Goal: Task Accomplishment & Management: Use online tool/utility

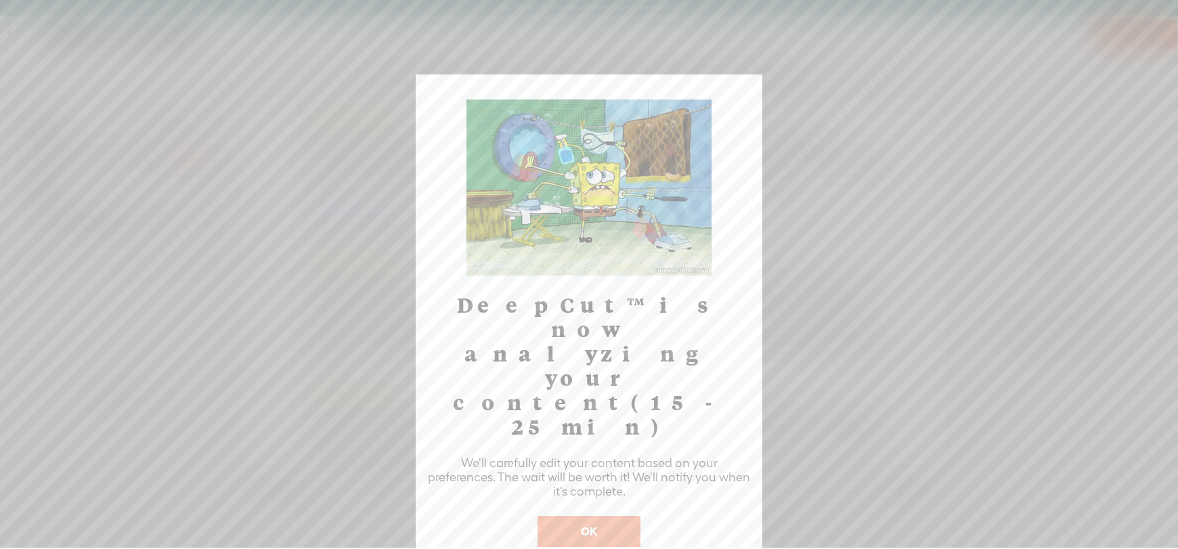
click at [610, 516] on button "OK" at bounding box center [588, 531] width 103 height 31
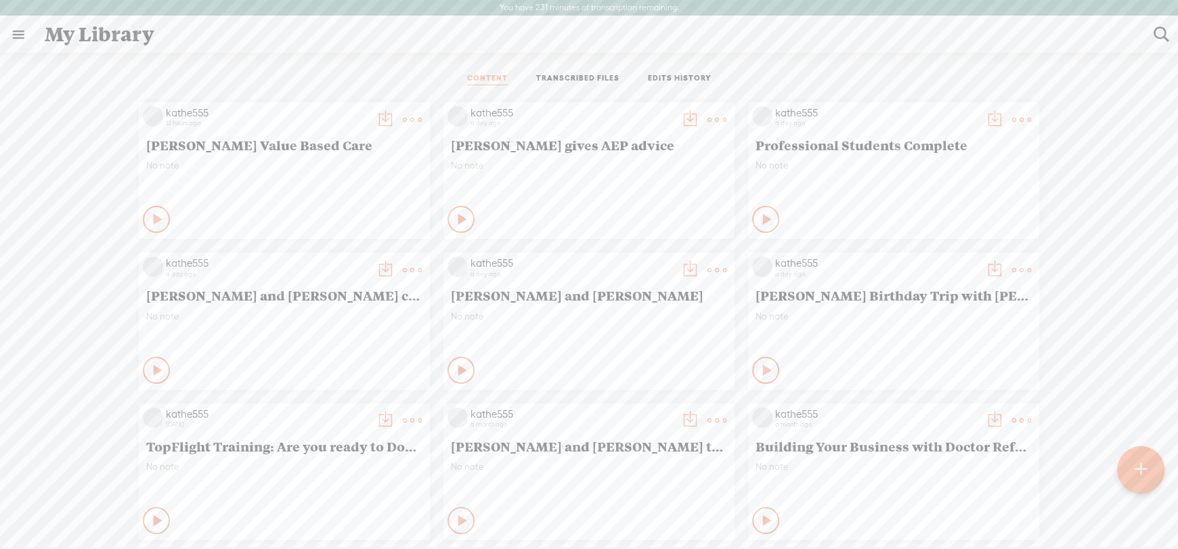
click at [663, 78] on link "EDITS HISTORY" at bounding box center [680, 79] width 64 height 12
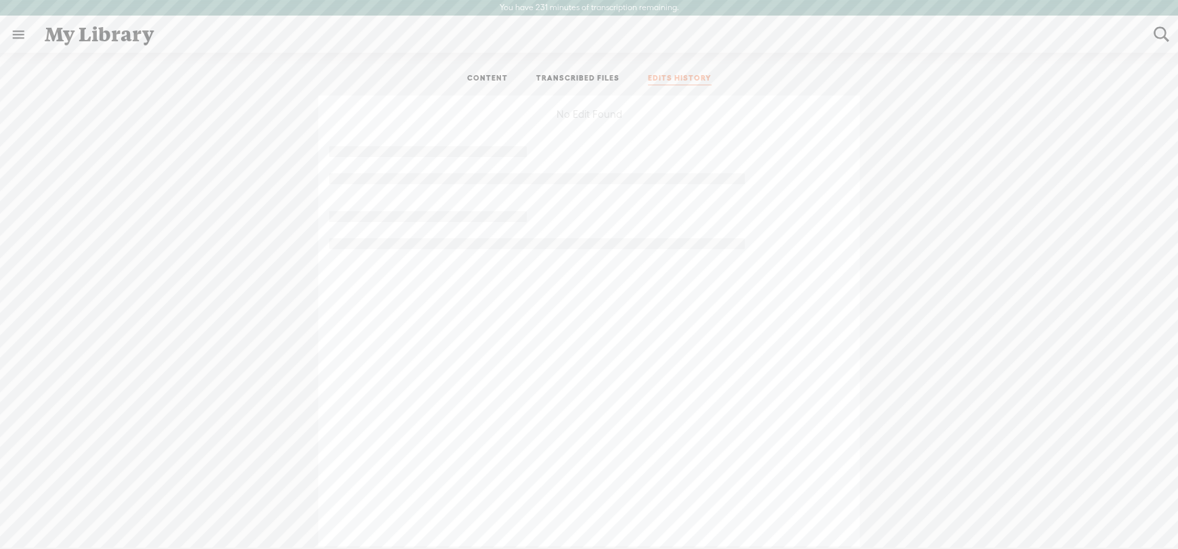
click at [1090, 113] on div "No Edit Found" at bounding box center [588, 320] width 1157 height 451
click at [559, 76] on link "TRANSCRIBED FILES" at bounding box center [577, 79] width 83 height 12
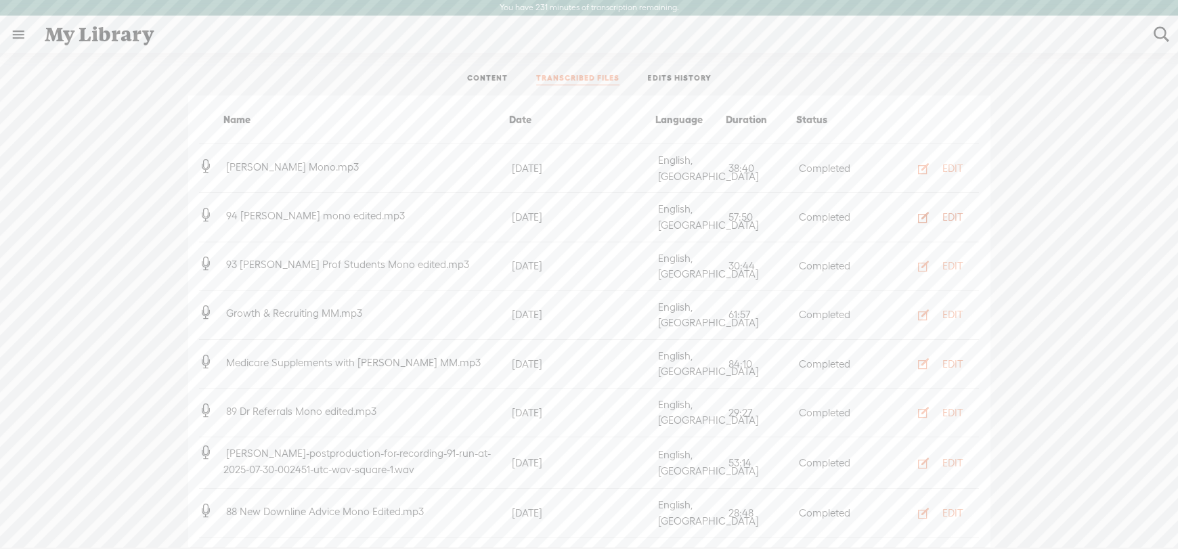
click at [942, 211] on div "EDIT" at bounding box center [952, 218] width 20 height 14
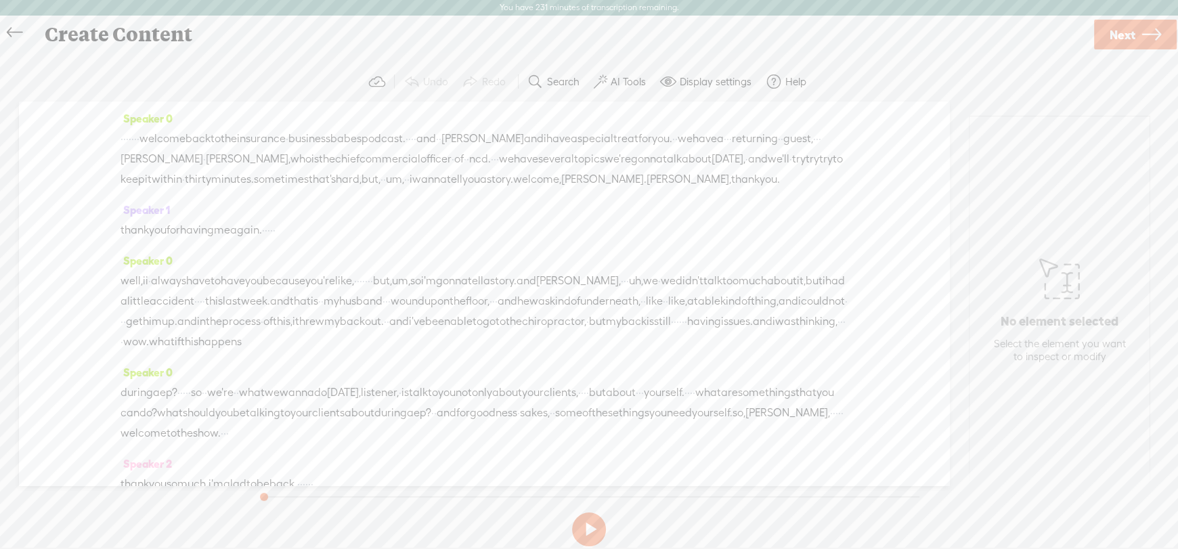
click at [623, 79] on label "AI Tools" at bounding box center [628, 82] width 35 height 14
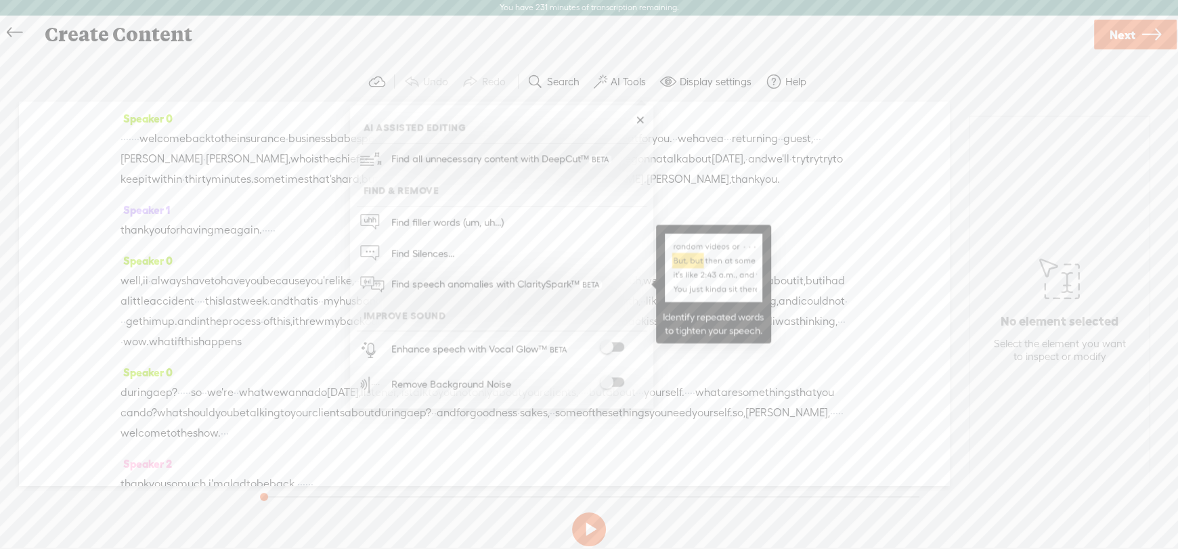
click at [510, 282] on span "Find speech anomalies with ClaritySpark™" at bounding box center [496, 285] width 220 height 32
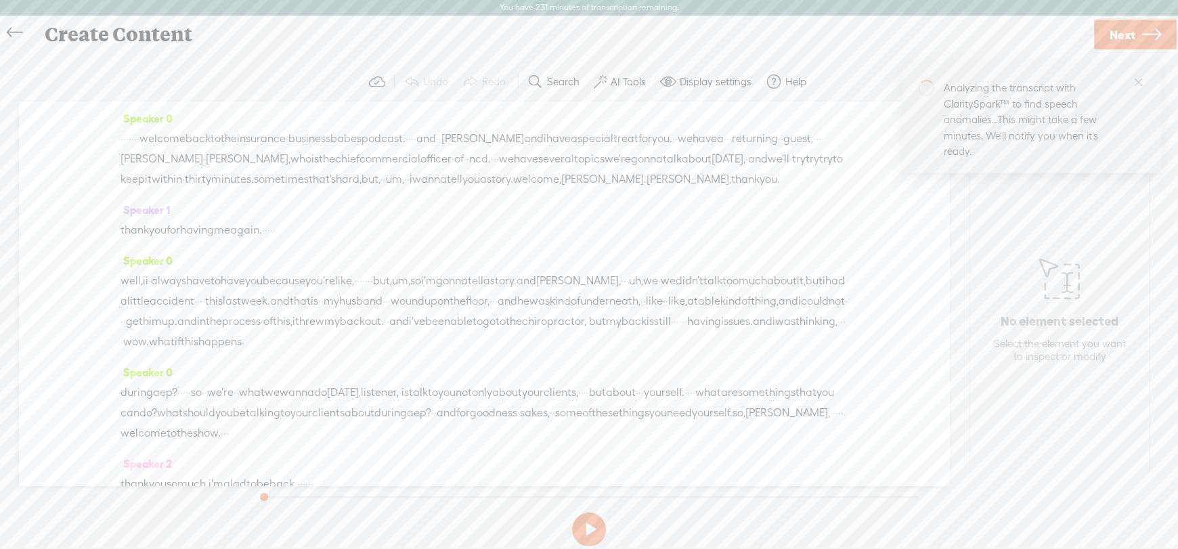
click at [1024, 493] on div "Trebble audio editor works best with Google Chrome or Firefox. Please switch yo…" at bounding box center [589, 306] width 1151 height 489
drag, startPoint x: 538, startPoint y: 135, endPoint x: 181, endPoint y: 133, distance: 356.7
click at [181, 133] on div "· · · · · · · welcome back to the insurance · business babes podcast. · · · · a…" at bounding box center [483, 159] width 727 height 61
click at [126, 136] on span "·" at bounding box center [124, 139] width 3 height 20
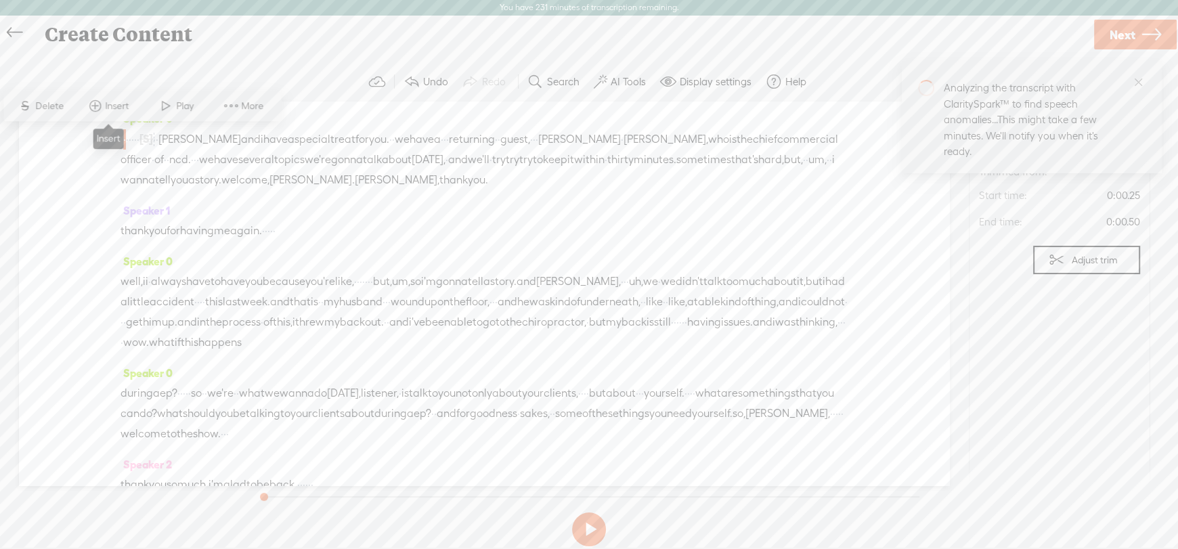
click at [109, 102] on span "Insert" at bounding box center [118, 106] width 27 height 14
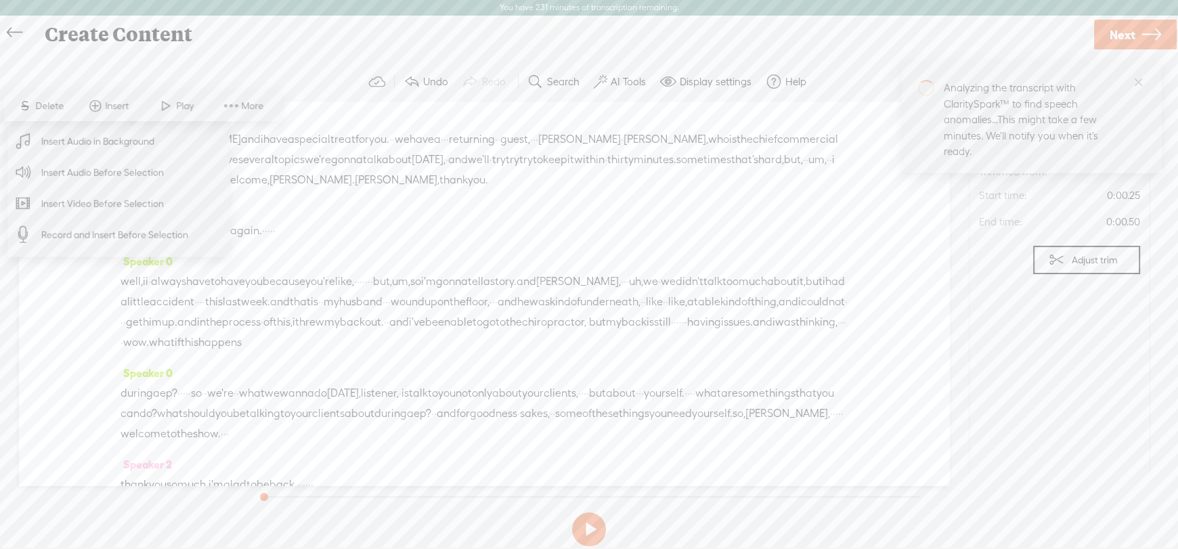
click at [121, 167] on span "Insert Audio Before Selection" at bounding box center [103, 172] width 176 height 30
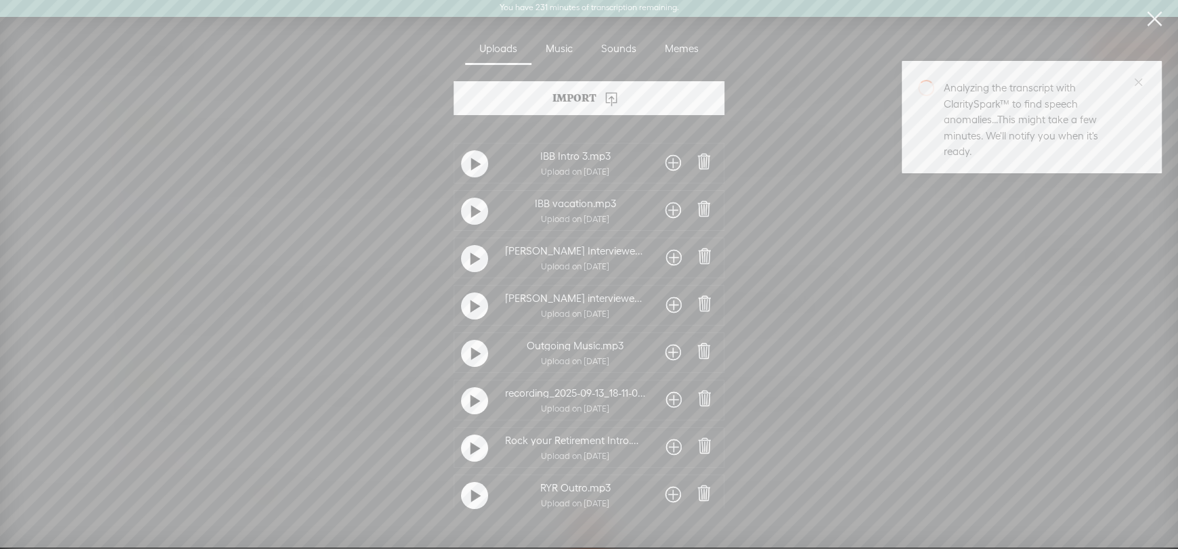
click at [661, 157] on div at bounding box center [673, 163] width 29 height 24
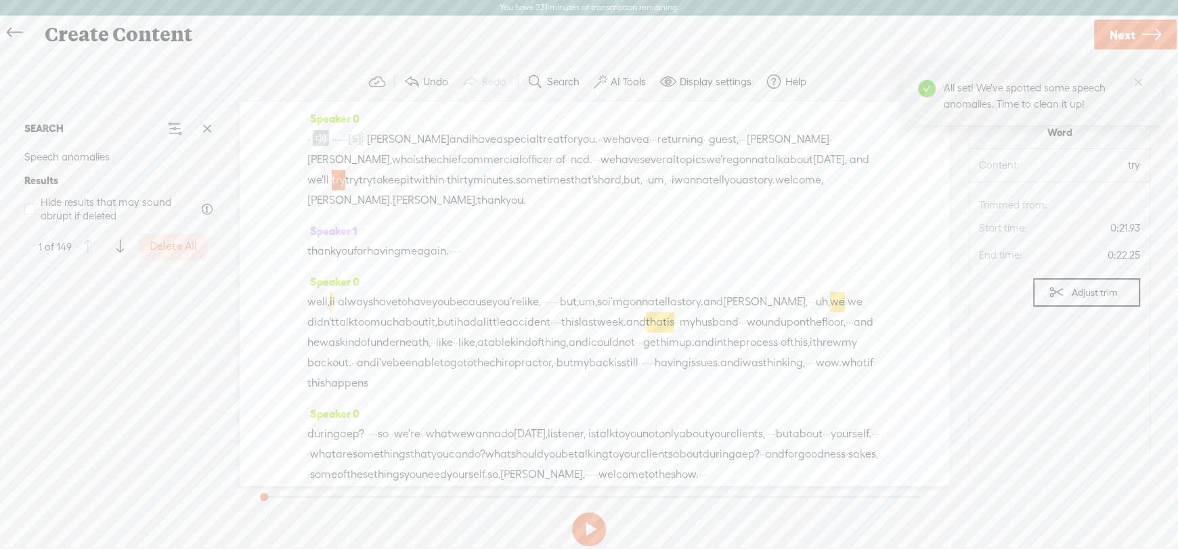
scroll to position [745, 0]
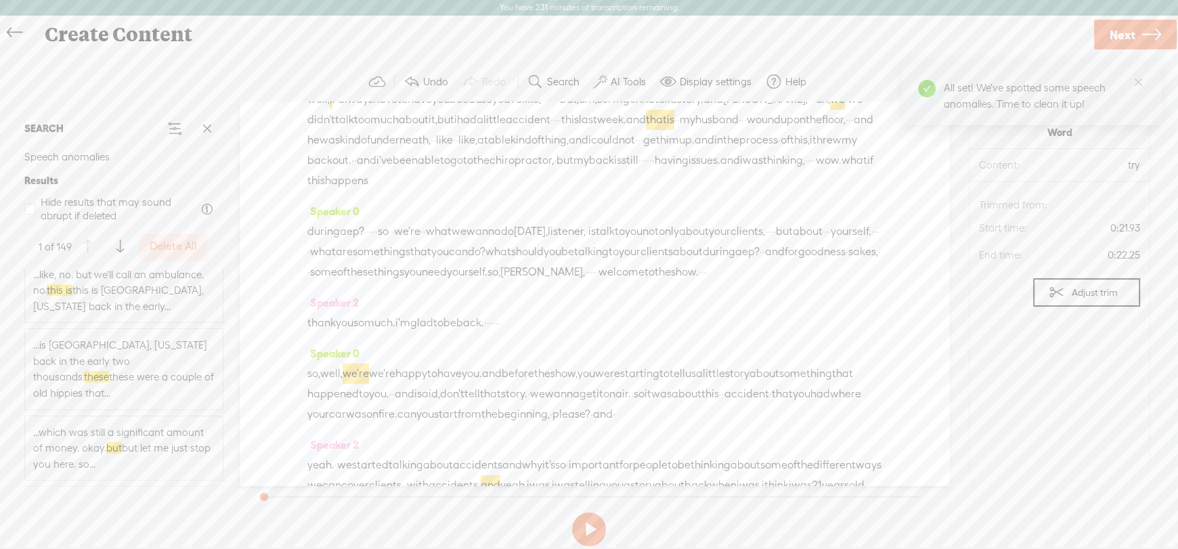
click at [157, 252] on label "Delete All" at bounding box center [173, 247] width 47 height 14
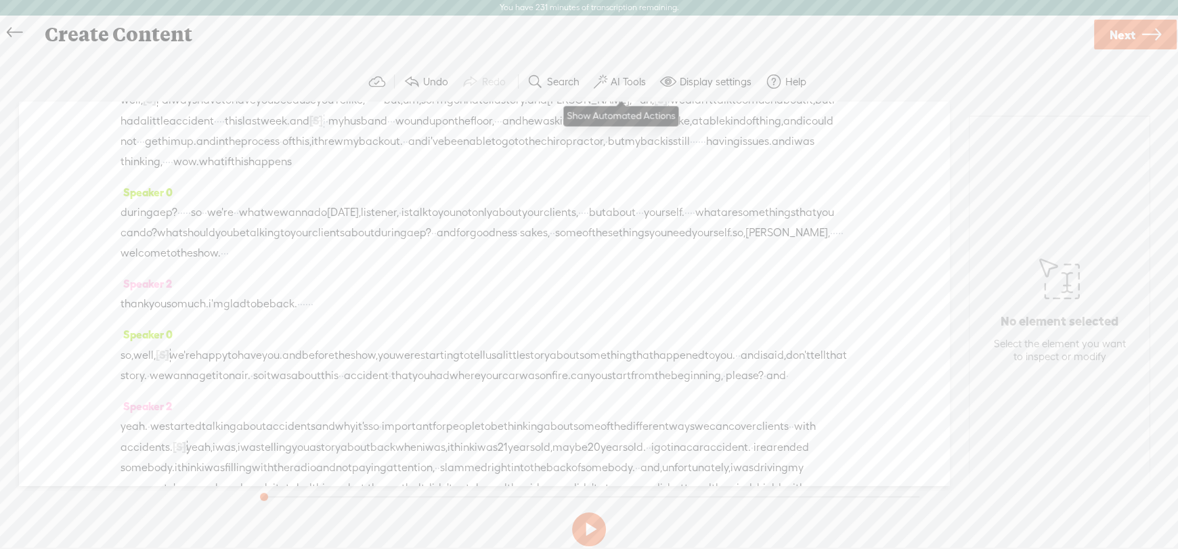
click at [620, 83] on label "AI Tools" at bounding box center [628, 82] width 35 height 14
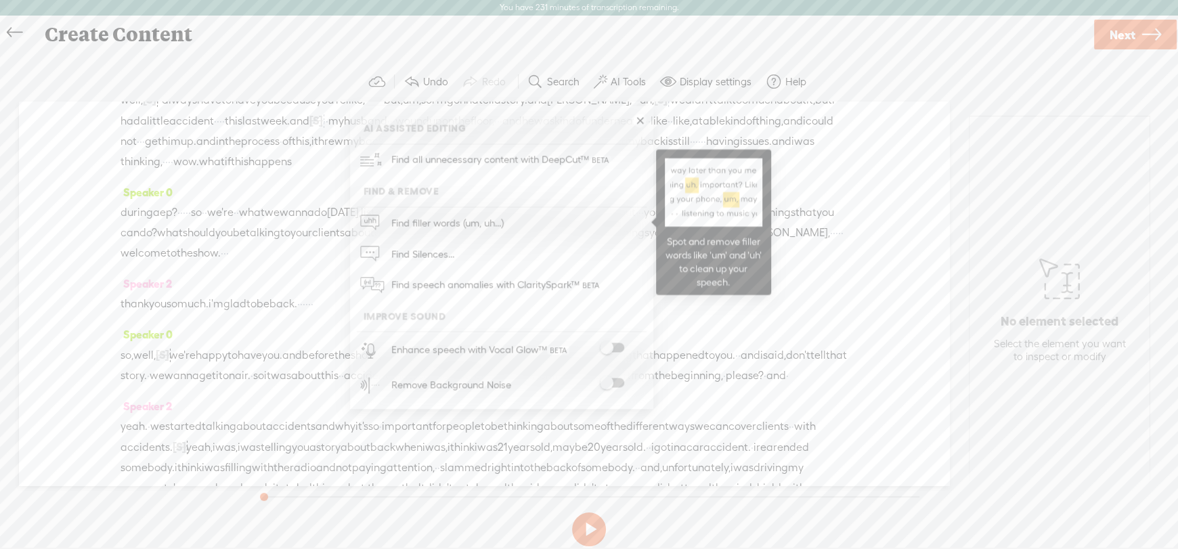
click at [438, 217] on span "Find filler words (um, uh...)" at bounding box center [447, 223] width 122 height 30
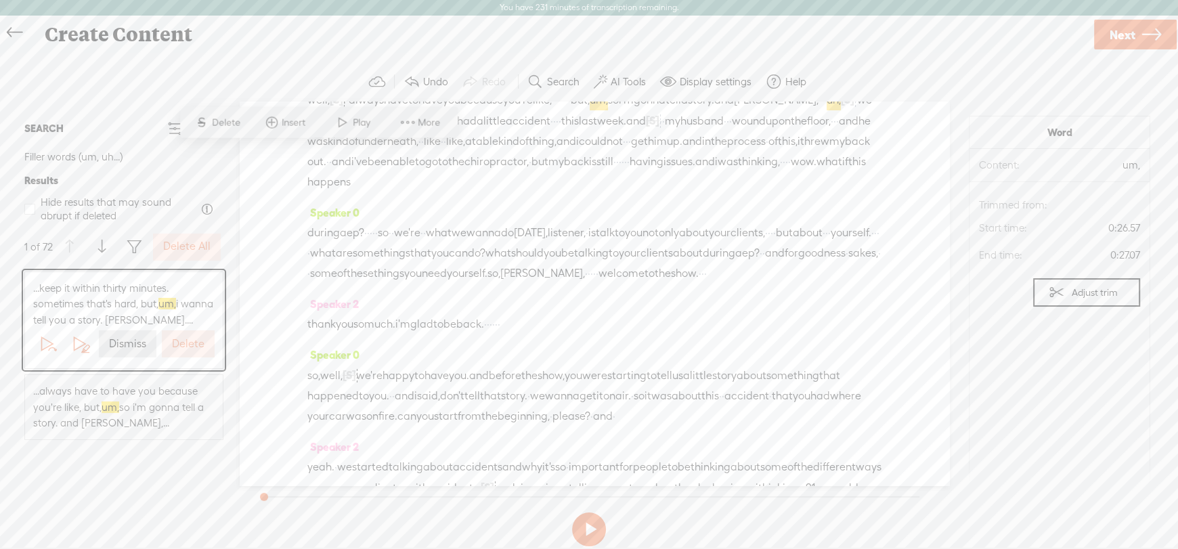
scroll to position [7, 0]
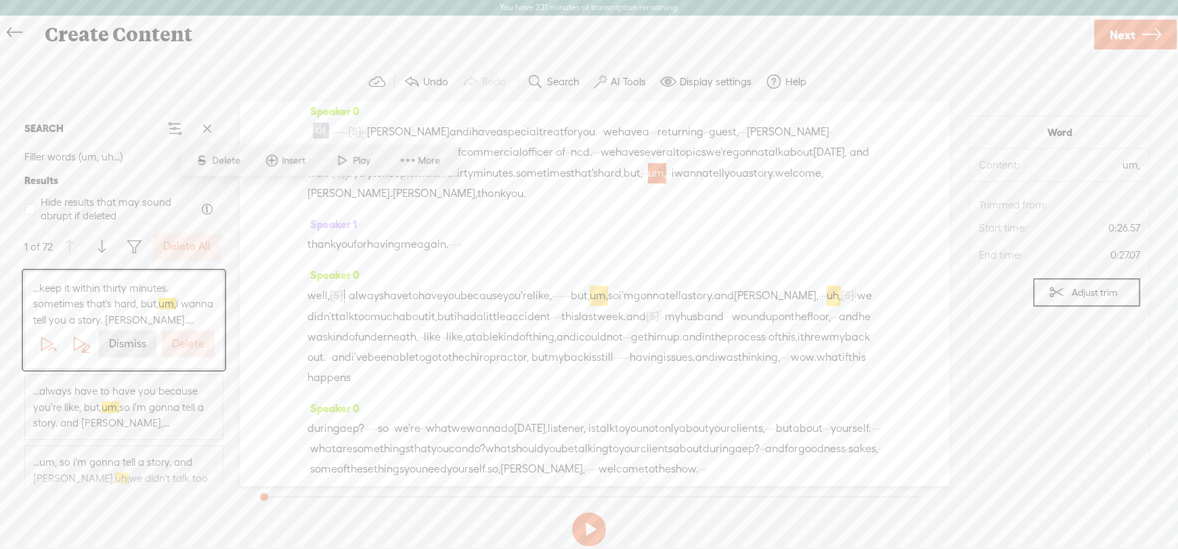
click at [183, 248] on label "Delete All" at bounding box center [186, 247] width 47 height 14
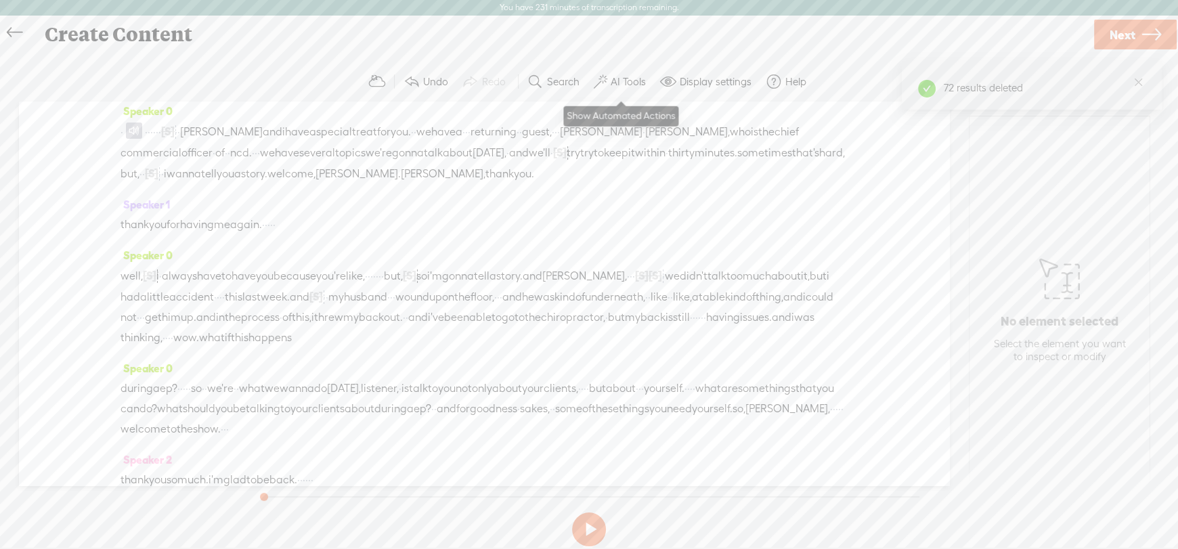
click at [625, 81] on label "AI Tools" at bounding box center [628, 82] width 35 height 14
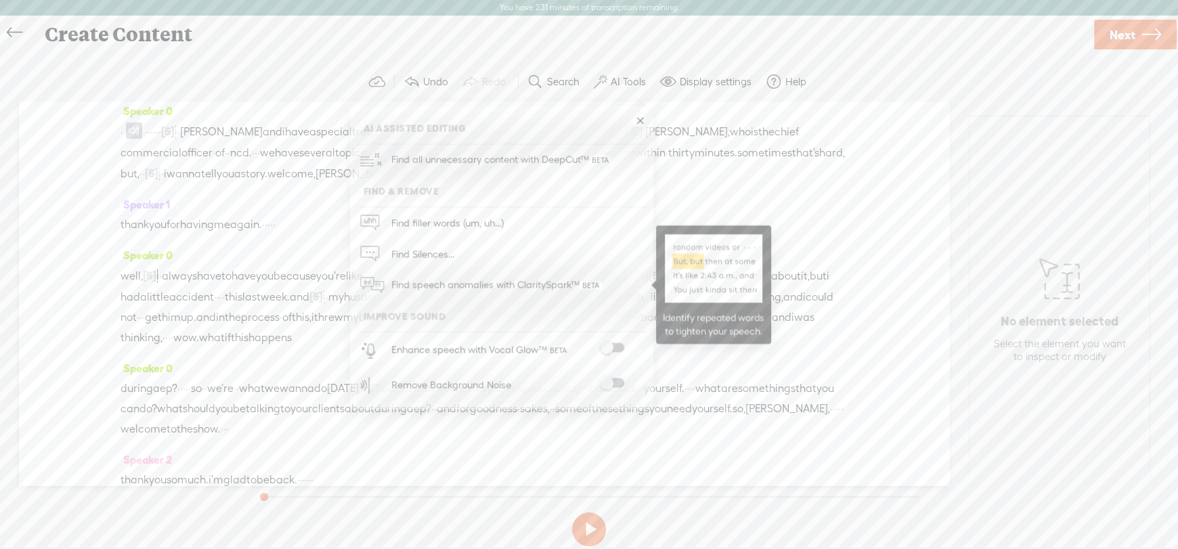
click at [470, 290] on span "Find speech anomalies with ClaritySpark™" at bounding box center [496, 285] width 220 height 32
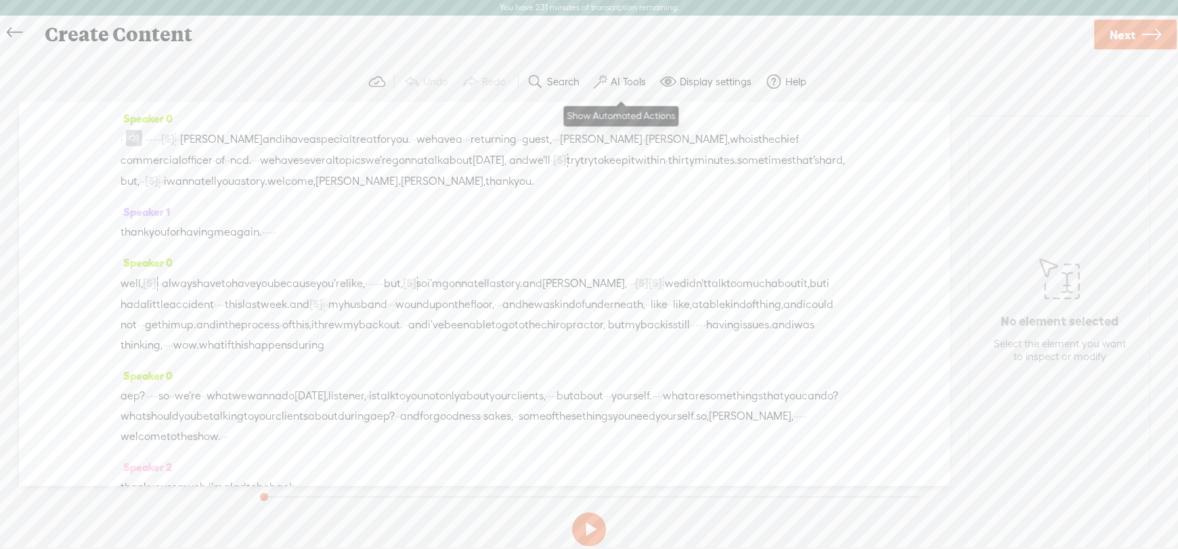
click at [627, 79] on label "AI Tools" at bounding box center [628, 82] width 35 height 14
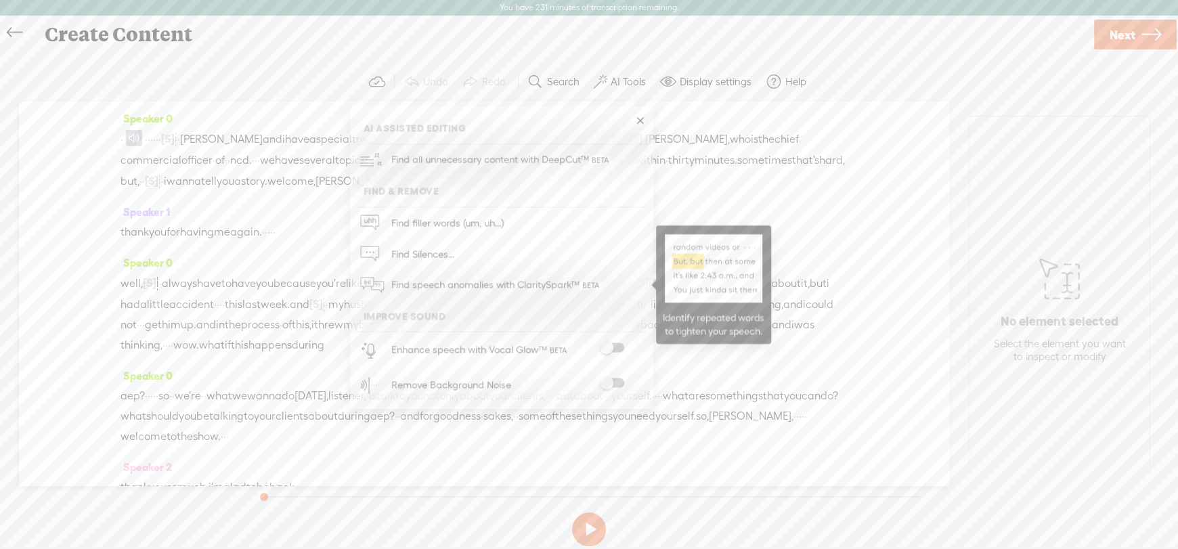
click at [508, 276] on span "Find speech anomalies with ClaritySpark™" at bounding box center [496, 285] width 220 height 32
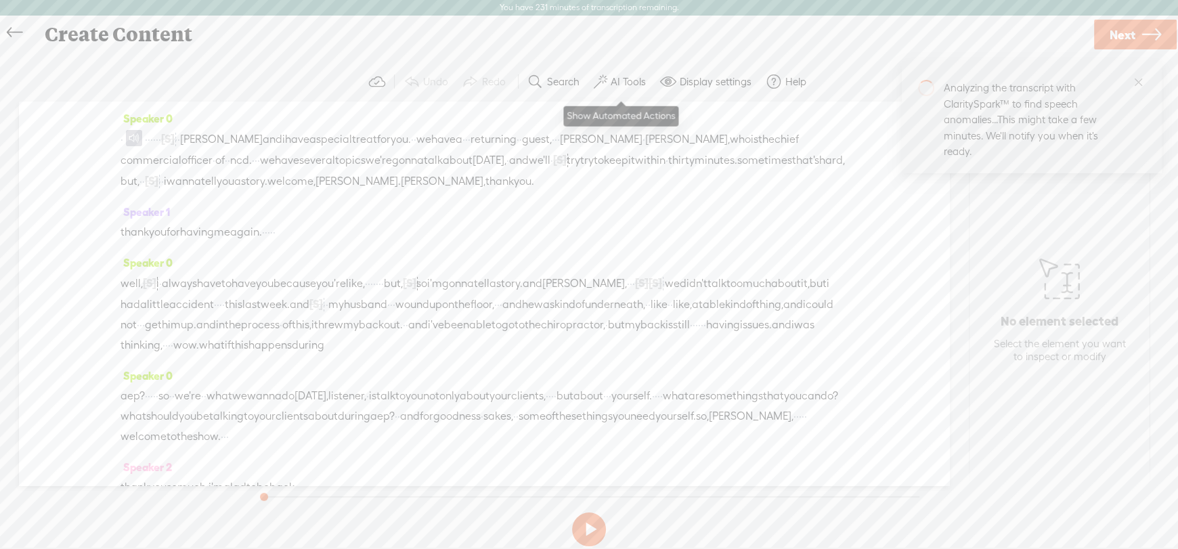
click at [635, 77] on label "AI Tools" at bounding box center [628, 82] width 35 height 14
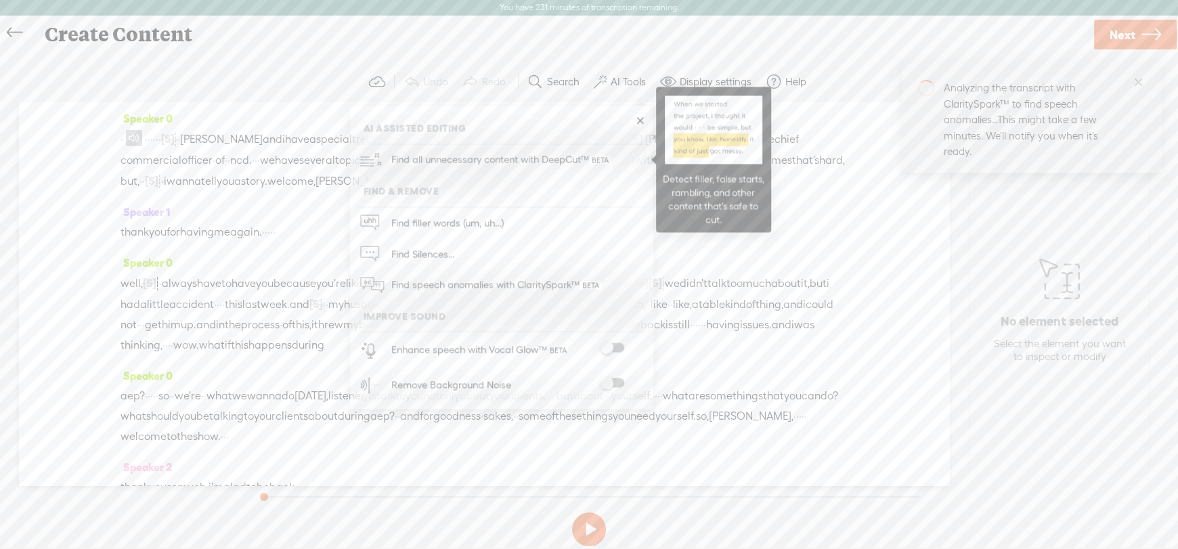
click at [495, 156] on span "Find all unnecessary content with DeepCut™" at bounding box center [500, 160] width 229 height 32
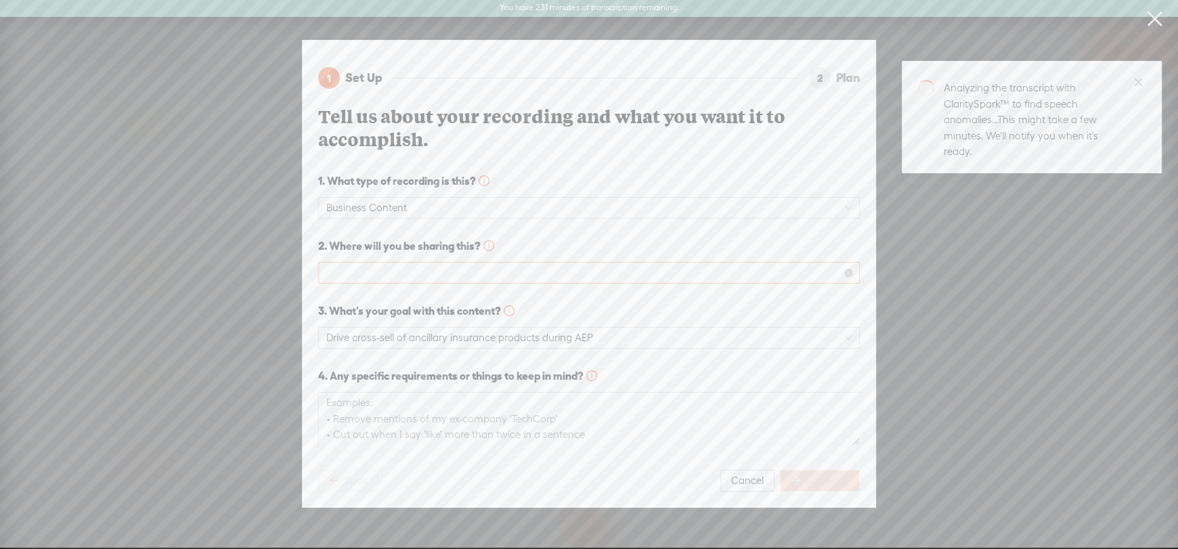
click at [370, 267] on span at bounding box center [588, 273] width 525 height 20
click at [366, 314] on div "Podcast (Spotify, Apple Podcasts, etc.)" at bounding box center [589, 316] width 520 height 16
click at [815, 474] on span "Continue" at bounding box center [827, 481] width 43 height 14
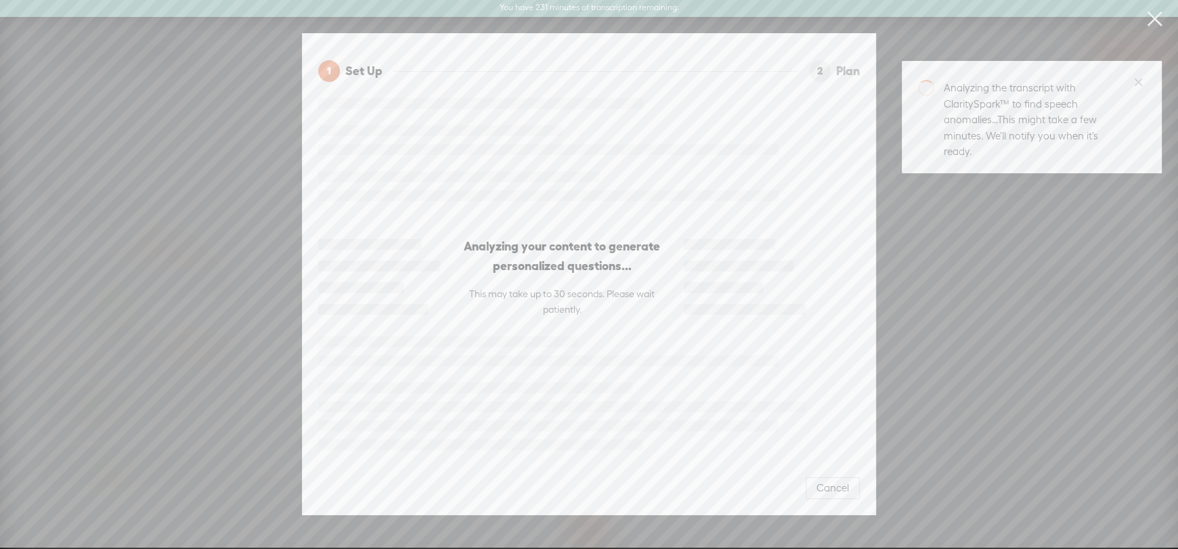
scroll to position [7, 0]
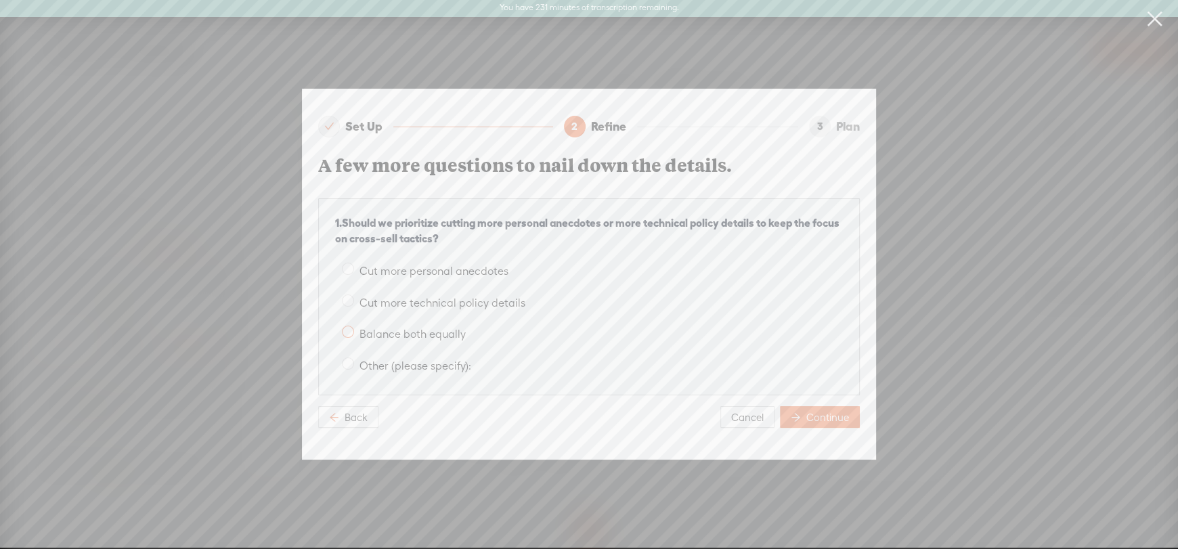
click at [347, 326] on span at bounding box center [348, 332] width 12 height 12
click at [347, 326] on input "Balance both equally" at bounding box center [348, 332] width 12 height 12
radio input "true"
click at [822, 411] on span "Continue" at bounding box center [827, 418] width 43 height 14
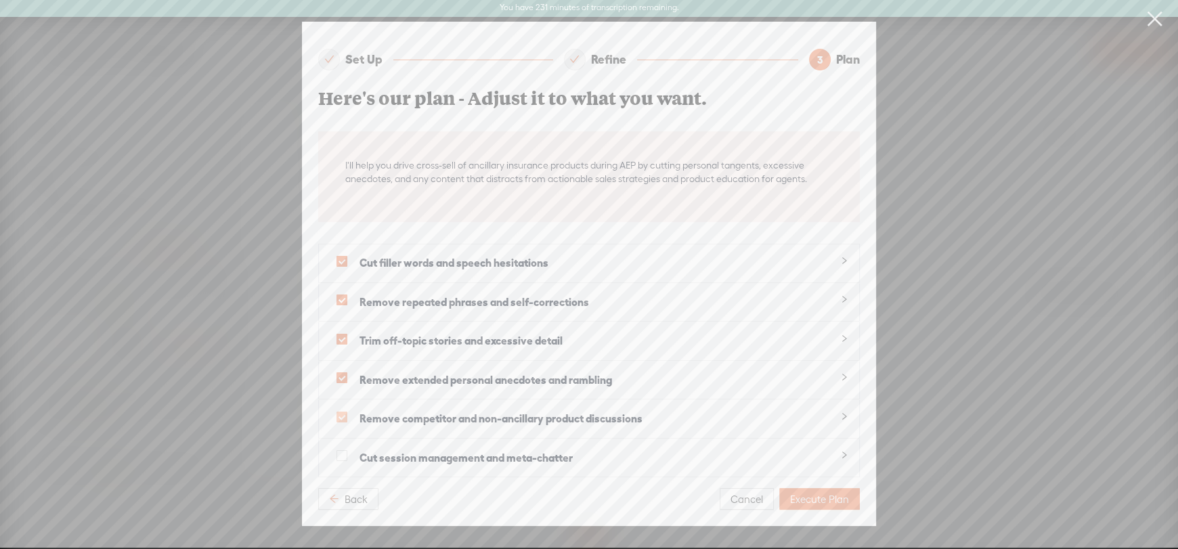
click at [342, 412] on span at bounding box center [341, 417] width 11 height 11
click at [342, 412] on input "checkbox" at bounding box center [341, 417] width 11 height 11
checkbox input "false"
click at [822, 495] on span "Execute Plan" at bounding box center [819, 500] width 59 height 14
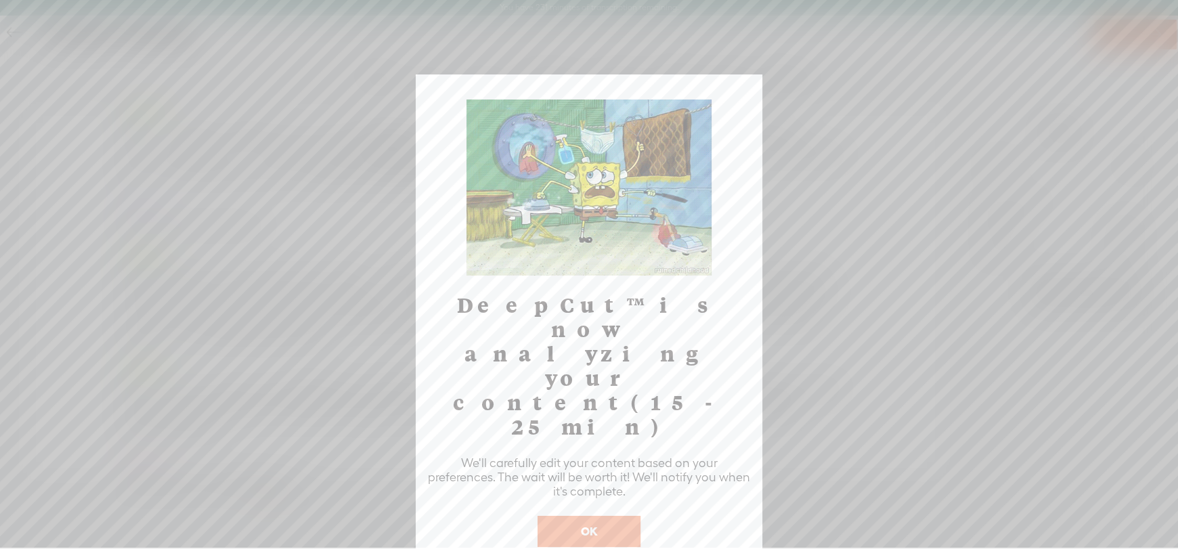
click at [614, 516] on button "OK" at bounding box center [588, 531] width 103 height 31
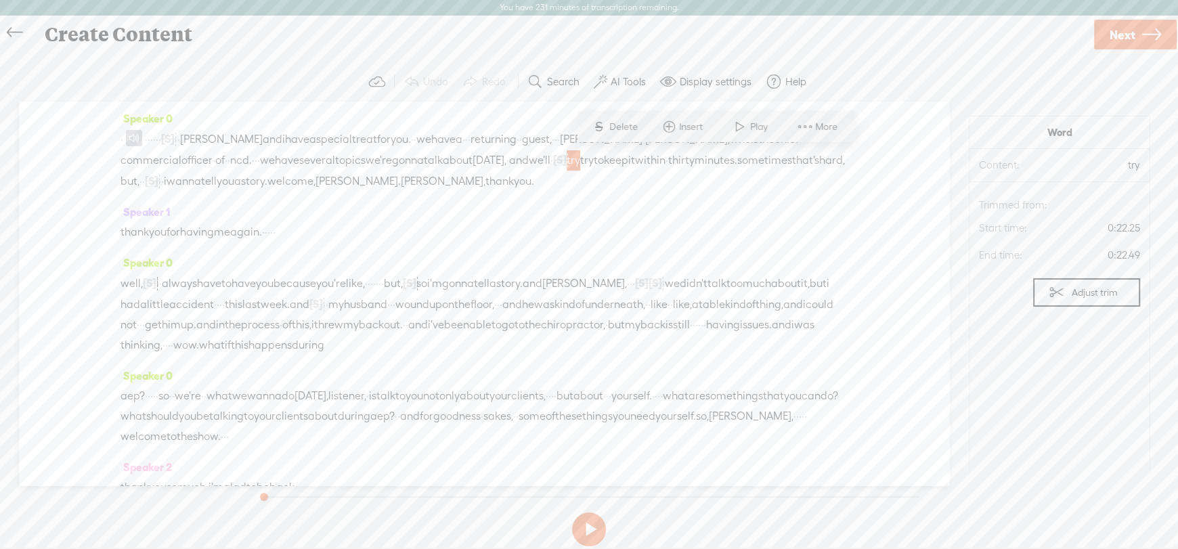
click at [580, 158] on span "try" at bounding box center [574, 160] width 14 height 20
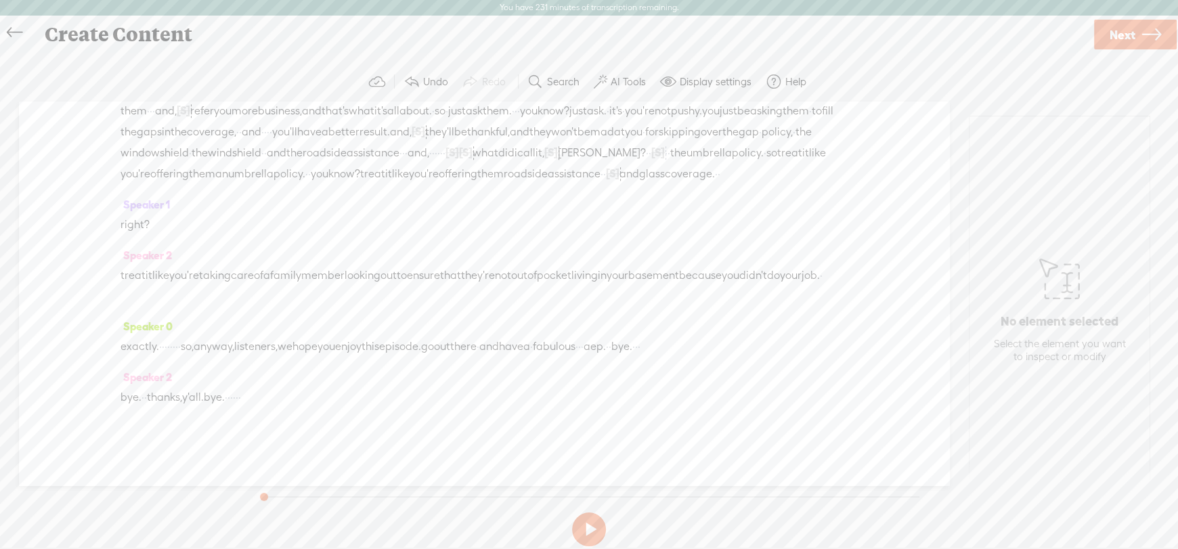
scroll to position [11633, 0]
click at [330, 148] on span "Restore" at bounding box center [340, 149] width 36 height 14
drag, startPoint x: 325, startPoint y: 181, endPoint x: 409, endPoint y: 183, distance: 84.0
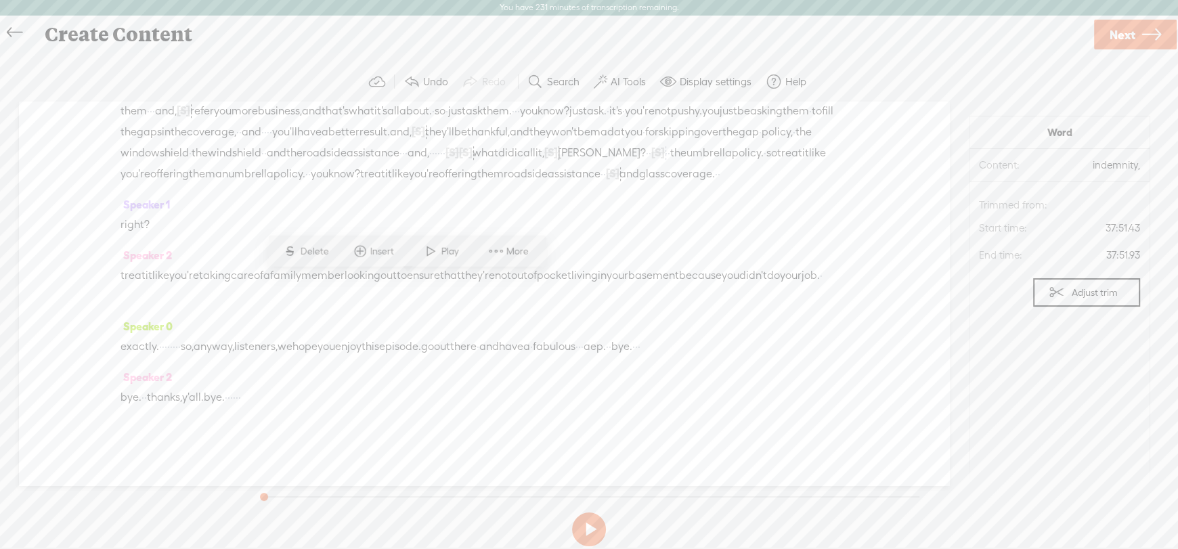
drag, startPoint x: 324, startPoint y: 177, endPoint x: 395, endPoint y: 177, distance: 71.7
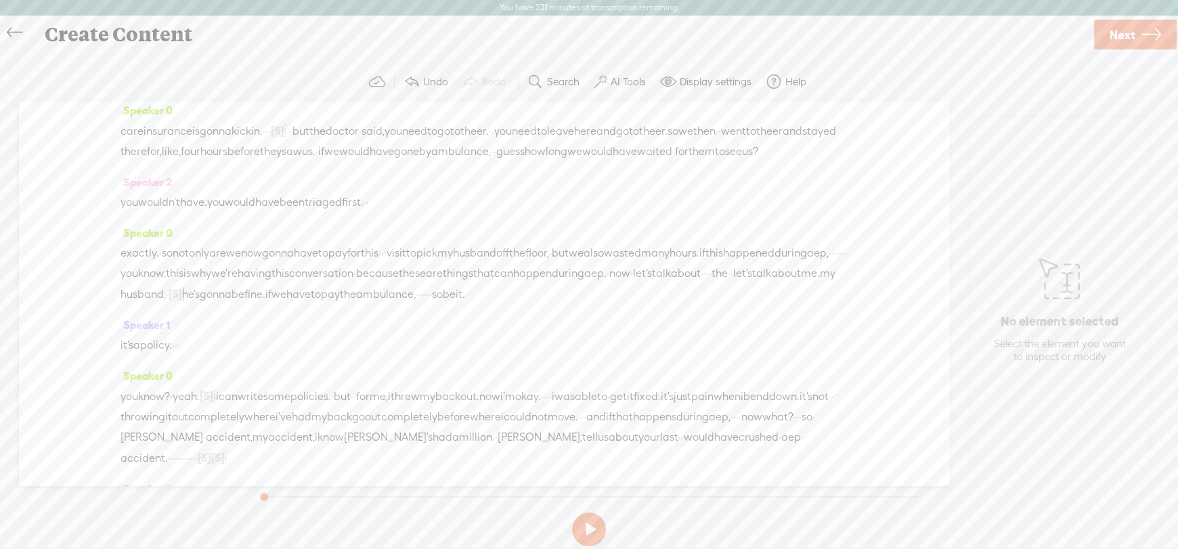
scroll to position [0, 0]
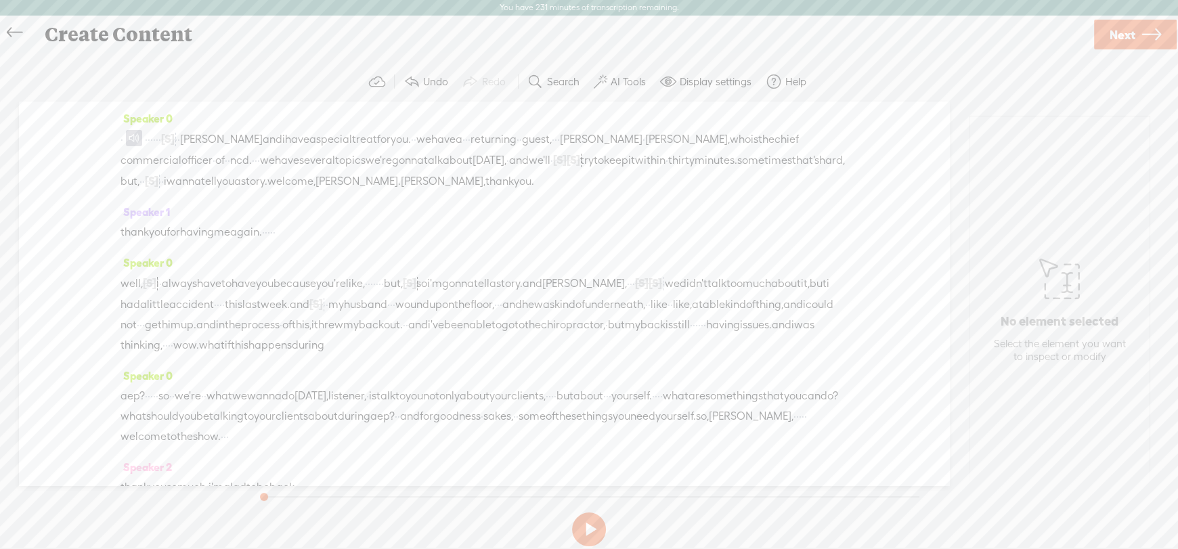
click at [136, 114] on span "Speaker 0" at bounding box center [146, 118] width 52 height 12
click at [169, 178] on span "Rename Current Speaker" at bounding box center [195, 184] width 135 height 30
type input "Kathe"
click at [211, 91] on label "Rename" at bounding box center [223, 83] width 42 height 28
click at [144, 211] on span "Speaker 1" at bounding box center [144, 212] width 49 height 12
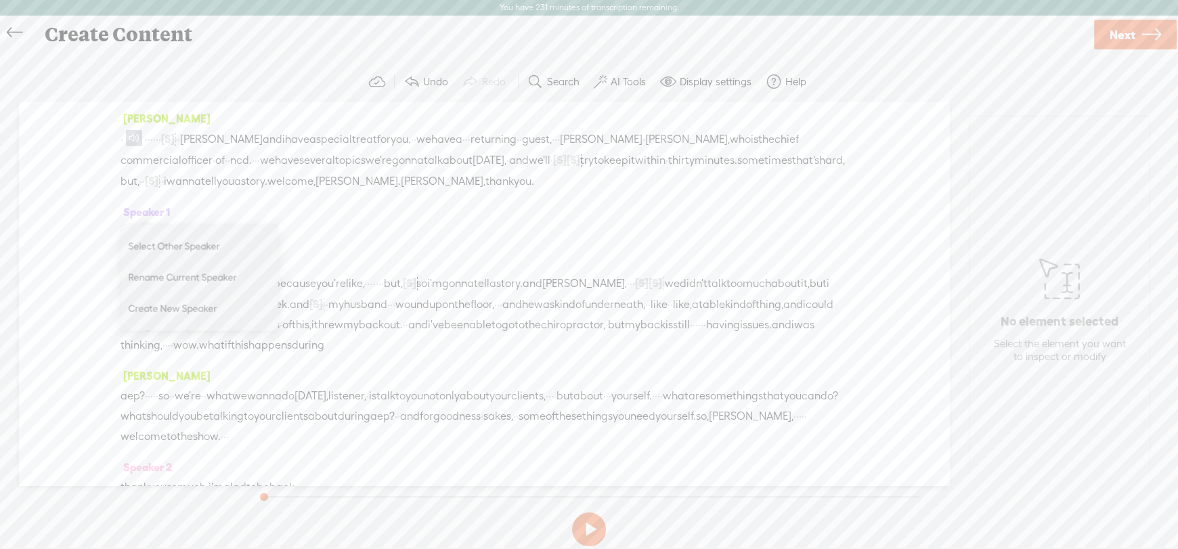
click at [199, 274] on span "Rename Current Speaker" at bounding box center [195, 277] width 135 height 30
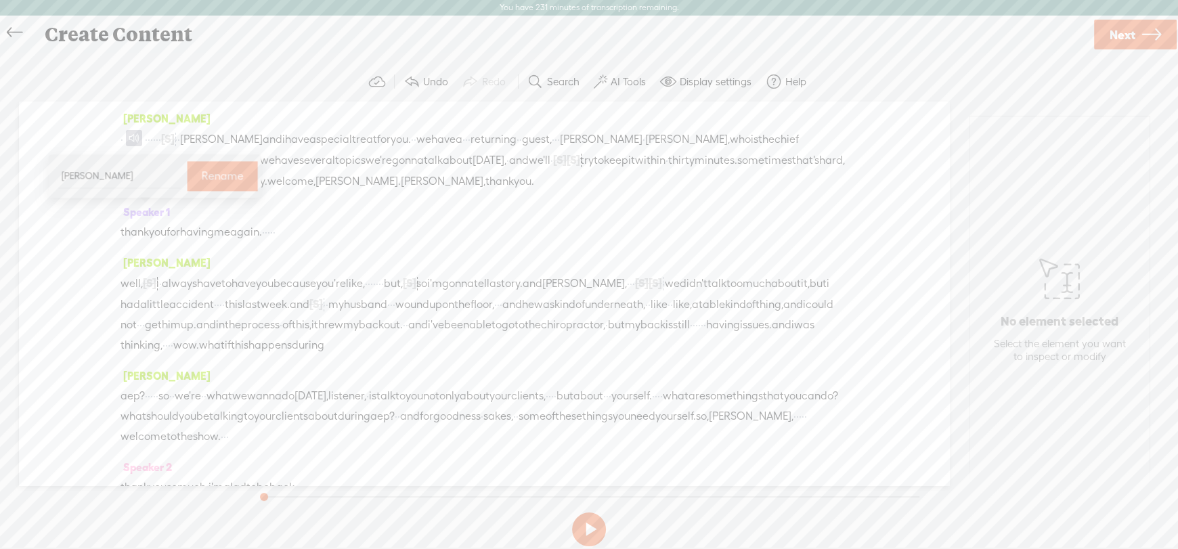
type input "Joanna"
click at [202, 175] on label "Rename" at bounding box center [223, 176] width 42 height 28
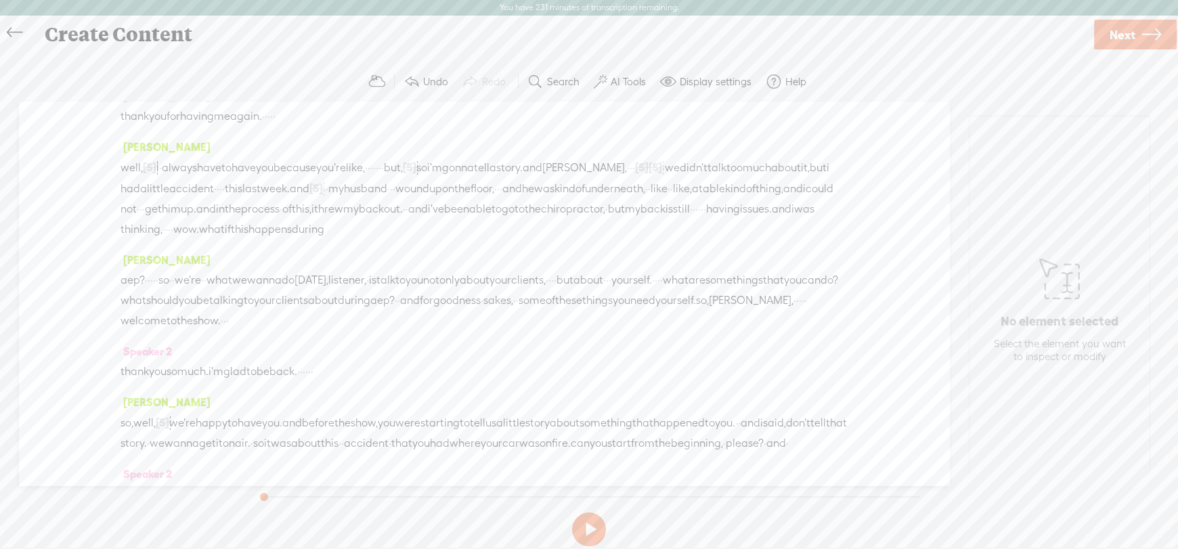
scroll to position [271, 0]
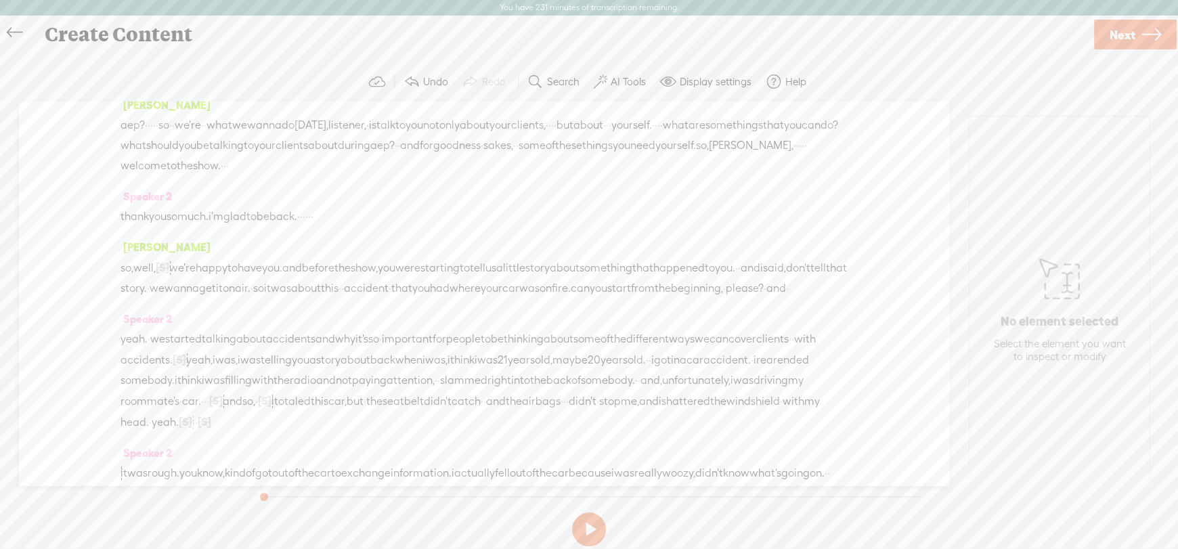
click at [150, 202] on span "Speaker 2" at bounding box center [145, 196] width 51 height 12
click at [165, 279] on span "Rename Current Speaker" at bounding box center [195, 283] width 135 height 30
type input "[PERSON_NAME]"
drag, startPoint x: 64, startPoint y: 181, endPoint x: 30, endPoint y: 175, distance: 33.6
click at [30, 175] on div "Kathe · · · · · · · [S] welcome back to the insurance · business babes podcast.…" at bounding box center [484, 294] width 930 height 384
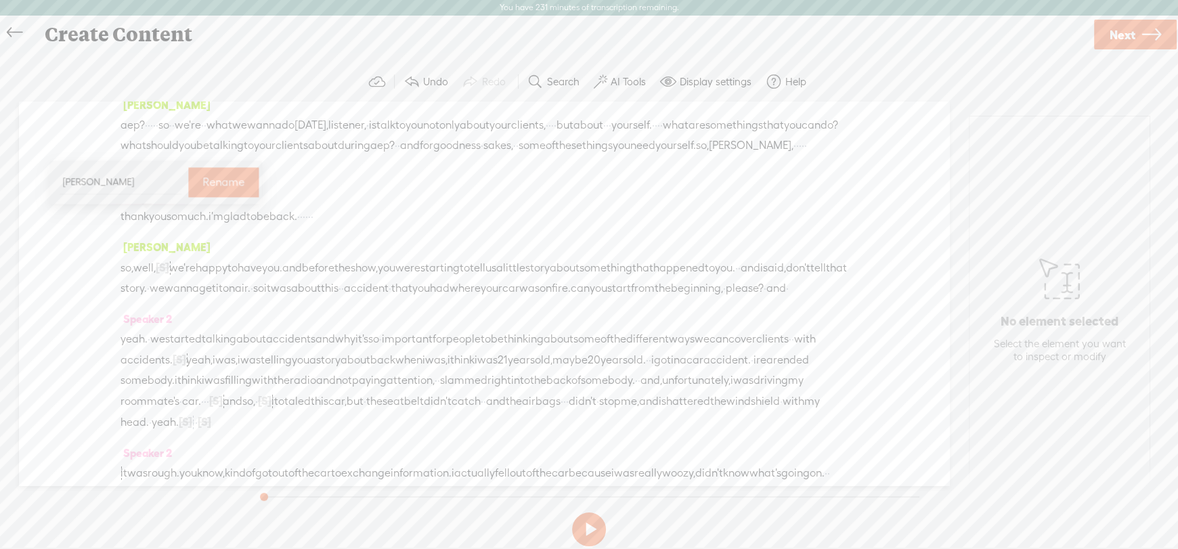
click at [105, 179] on input "[PERSON_NAME]" at bounding box center [121, 182] width 122 height 25
drag, startPoint x: 105, startPoint y: 179, endPoint x: 0, endPoint y: 168, distance: 105.5
click at [0, 168] on div "Continue without editing Transcribe and edit Language used in audio: English, U…" at bounding box center [589, 307] width 1178 height 512
click at [132, 202] on span "Speaker 2" at bounding box center [145, 196] width 51 height 12
click at [145, 280] on span "Rename Current Speaker" at bounding box center [195, 283] width 135 height 30
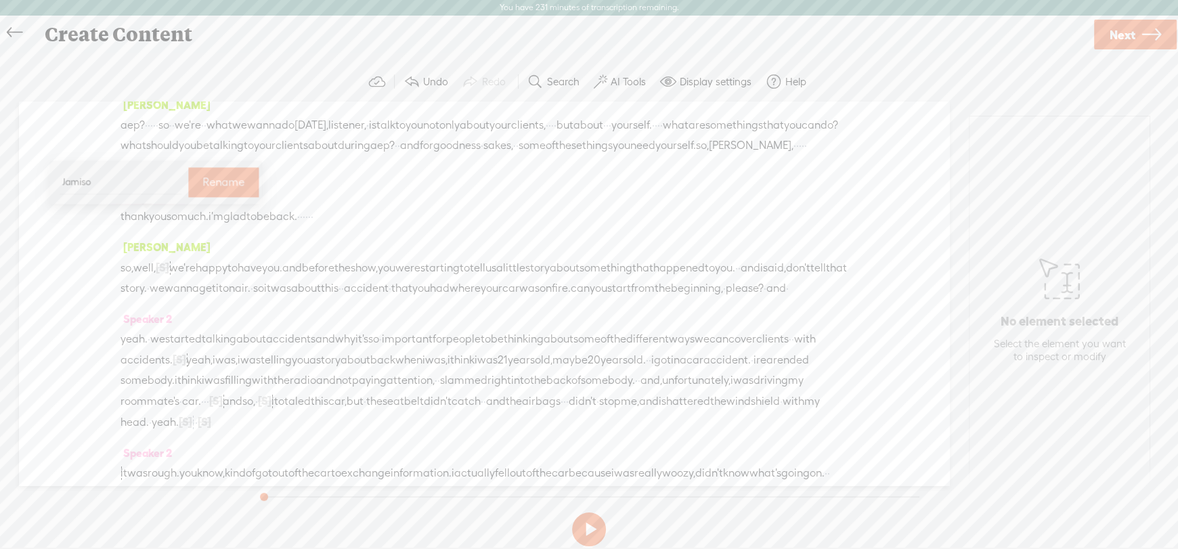
type input "Jamison"
click at [202, 194] on label "Rename" at bounding box center [223, 183] width 42 height 28
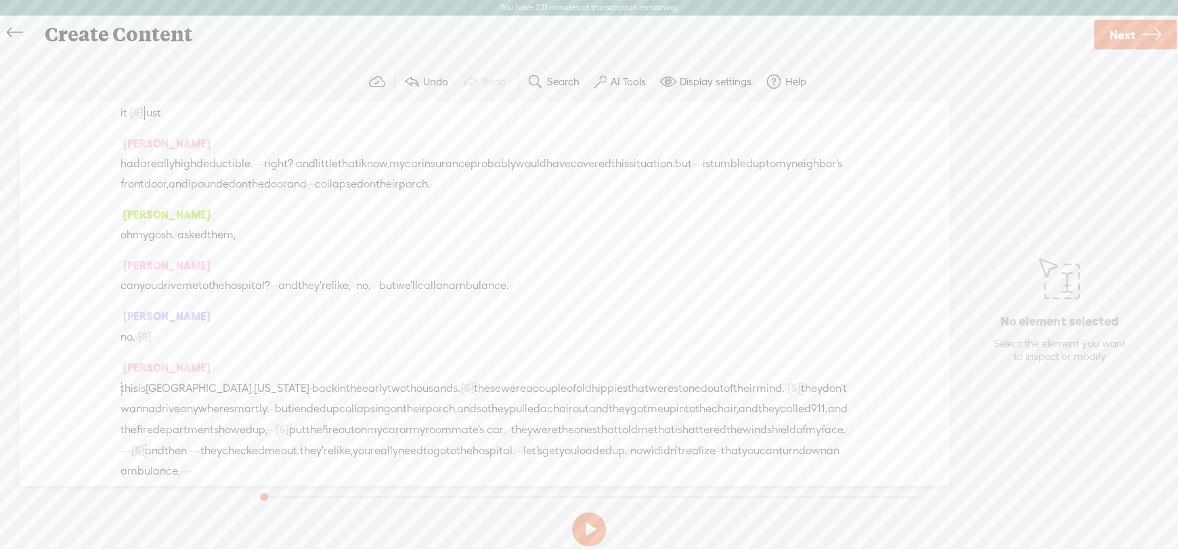
scroll to position [0, 0]
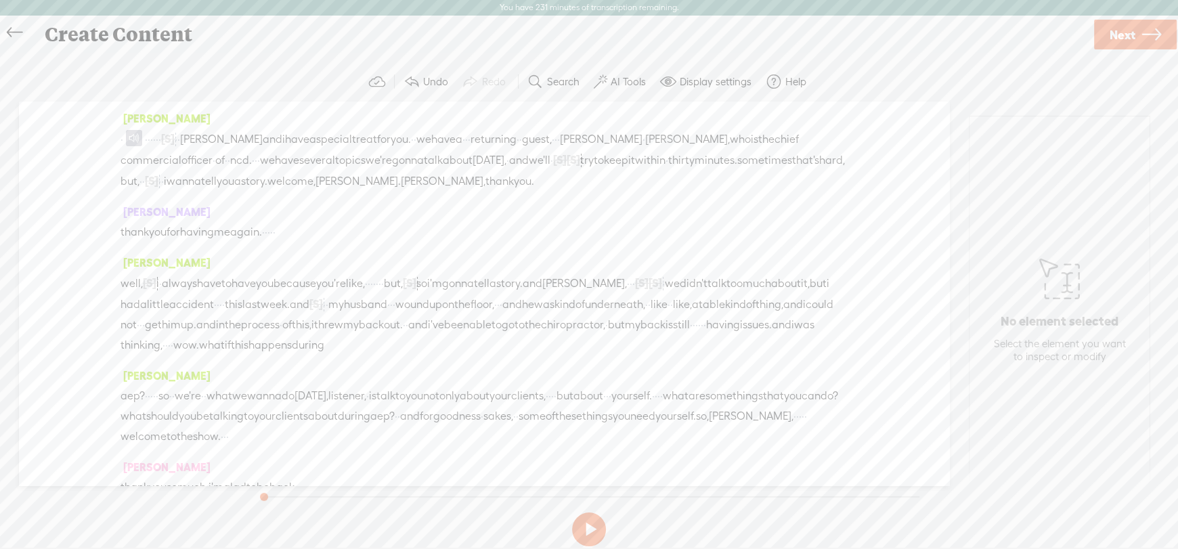
click at [629, 79] on label "AI Tools" at bounding box center [628, 82] width 35 height 14
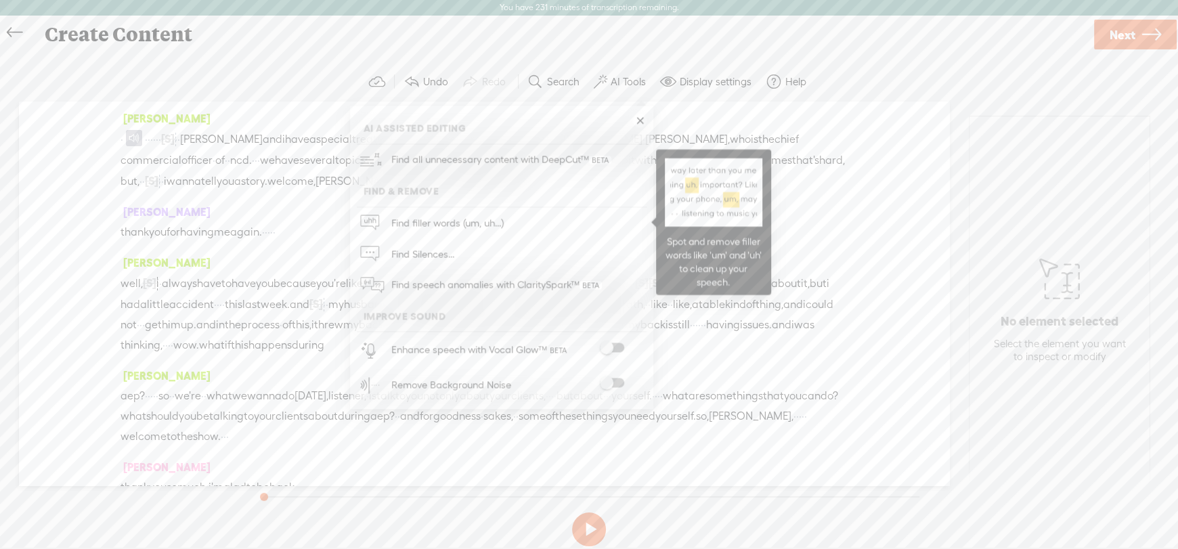
click at [461, 222] on span "Find filler words (um, uh...)" at bounding box center [447, 223] width 122 height 30
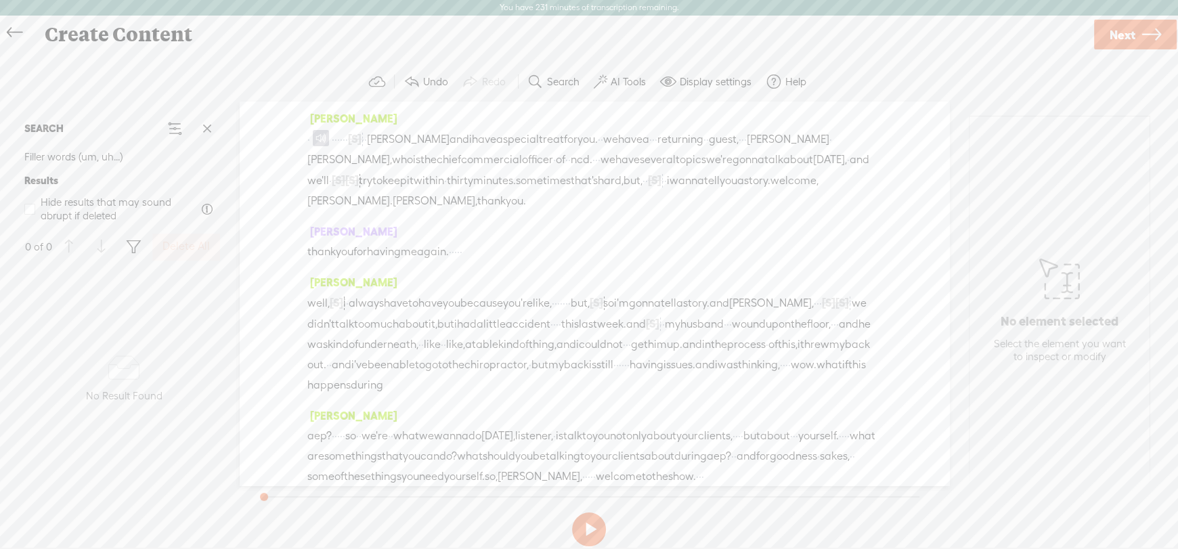
click at [206, 128] on span at bounding box center [207, 128] width 20 height 20
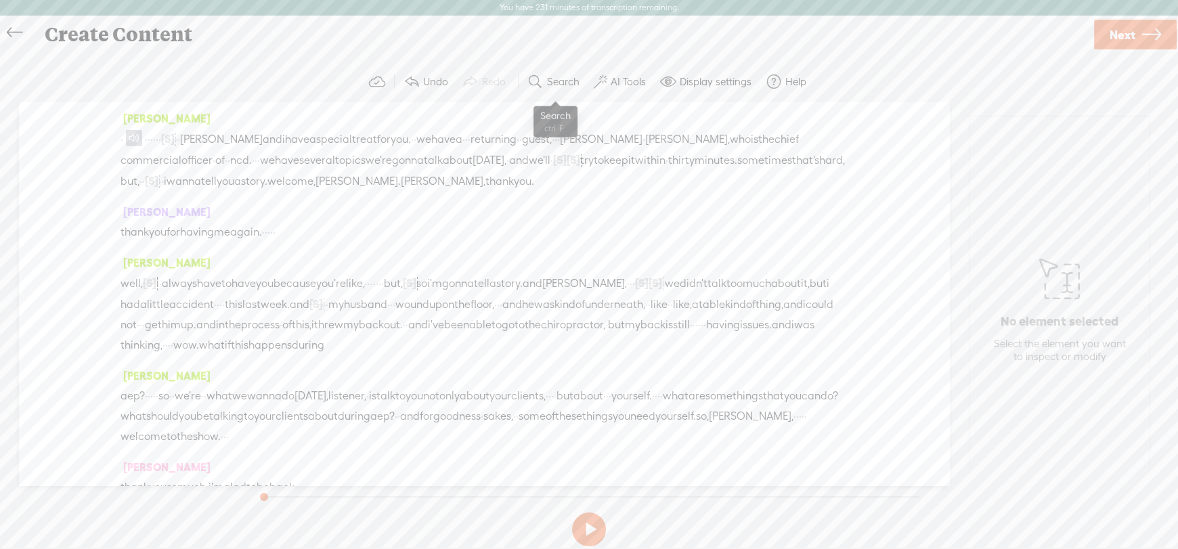
click at [561, 80] on label "Search" at bounding box center [563, 82] width 32 height 14
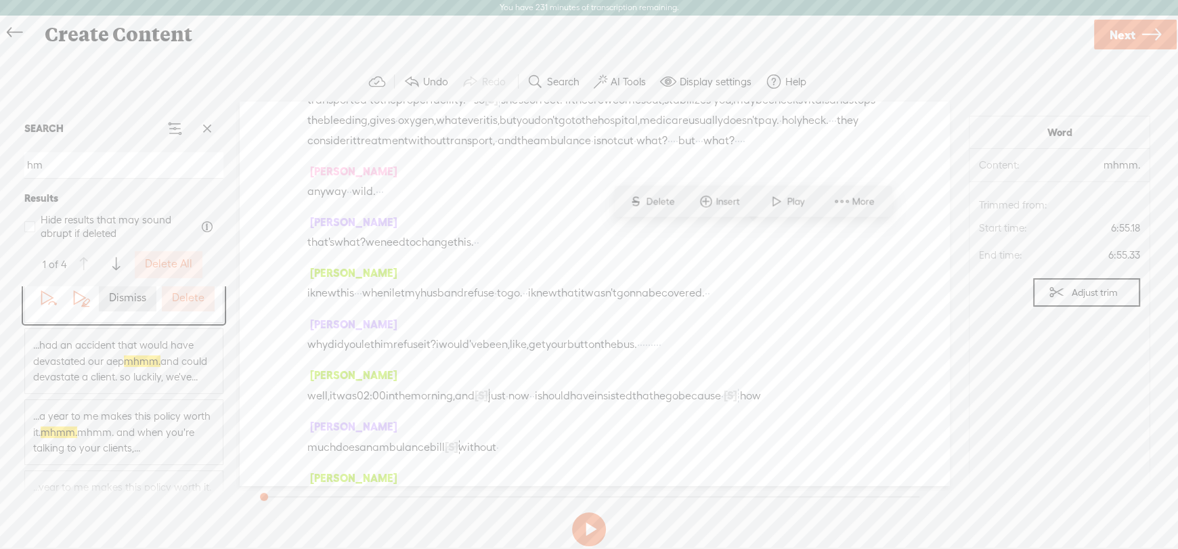
scroll to position [142, 0]
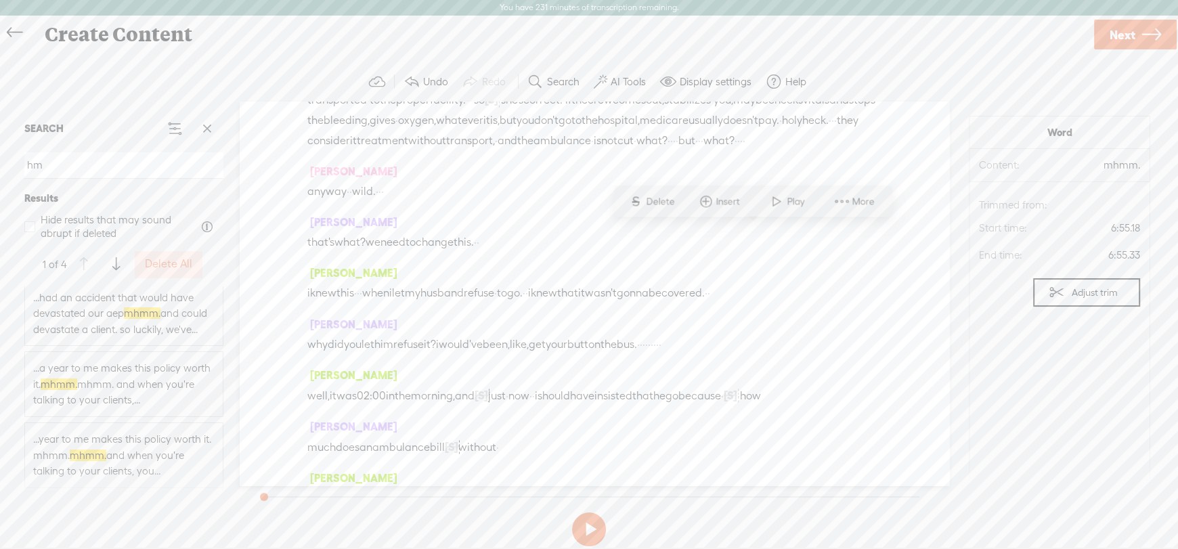
type input "hm"
click at [164, 260] on label "Delete All" at bounding box center [168, 264] width 47 height 14
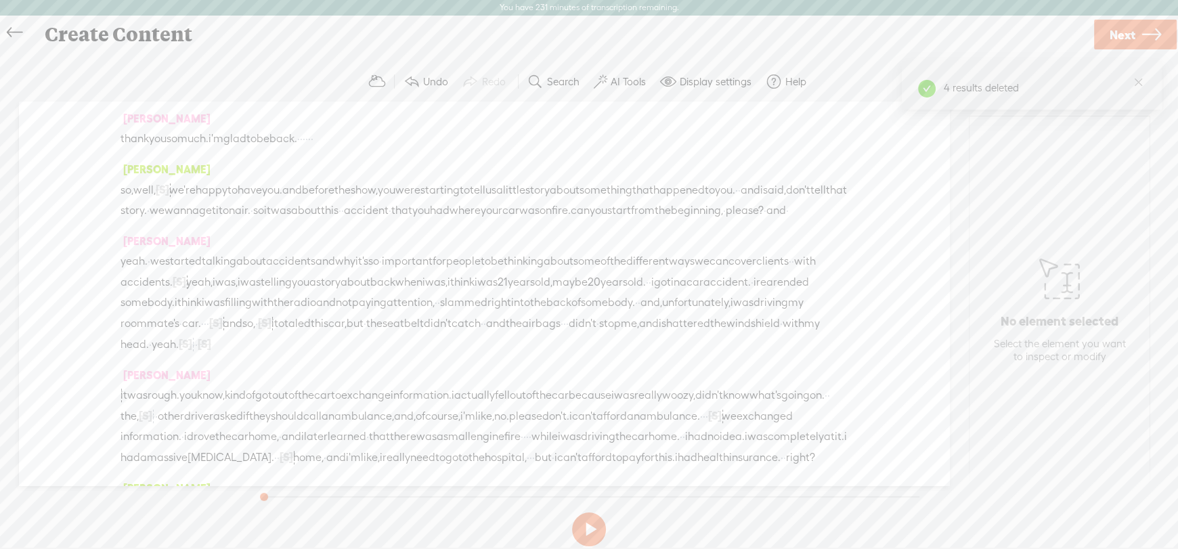
scroll to position [0, 0]
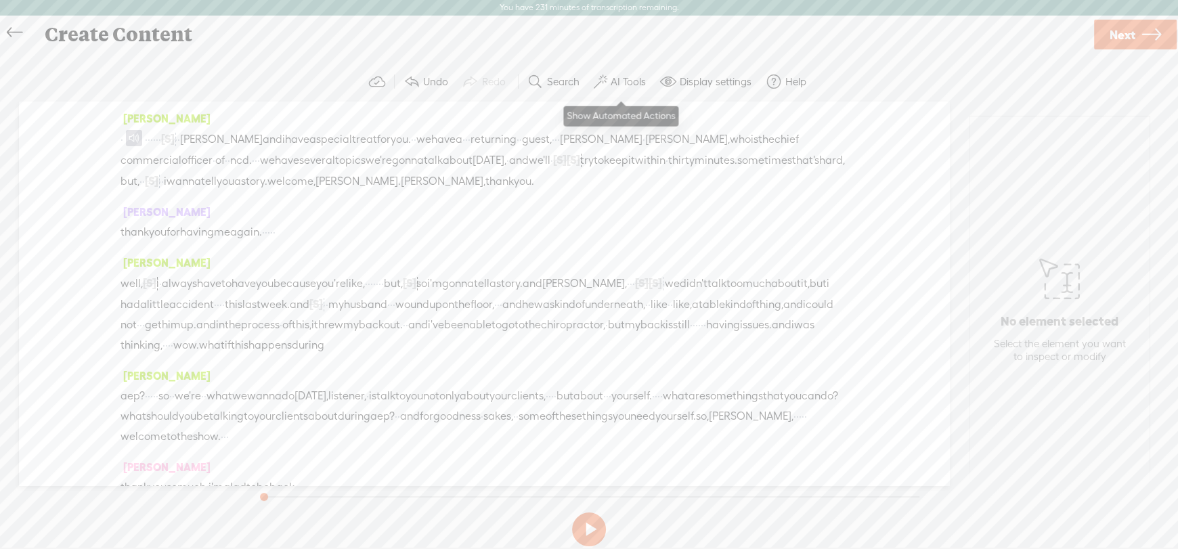
click at [608, 78] on button "AI Tools" at bounding box center [621, 81] width 66 height 27
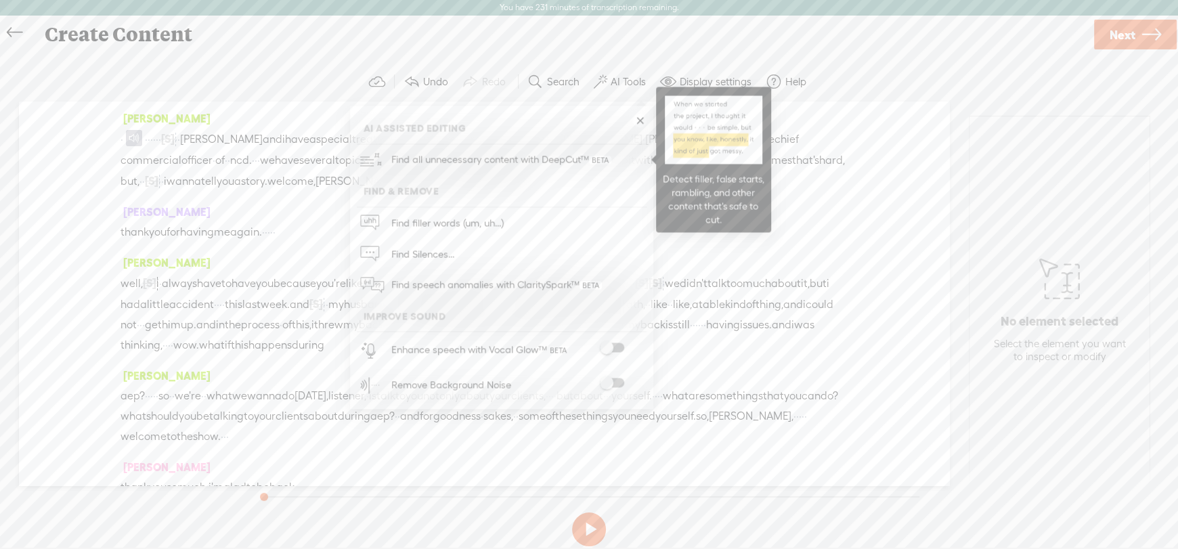
click at [533, 158] on span "Find all unnecessary content with DeepCut™" at bounding box center [500, 160] width 229 height 32
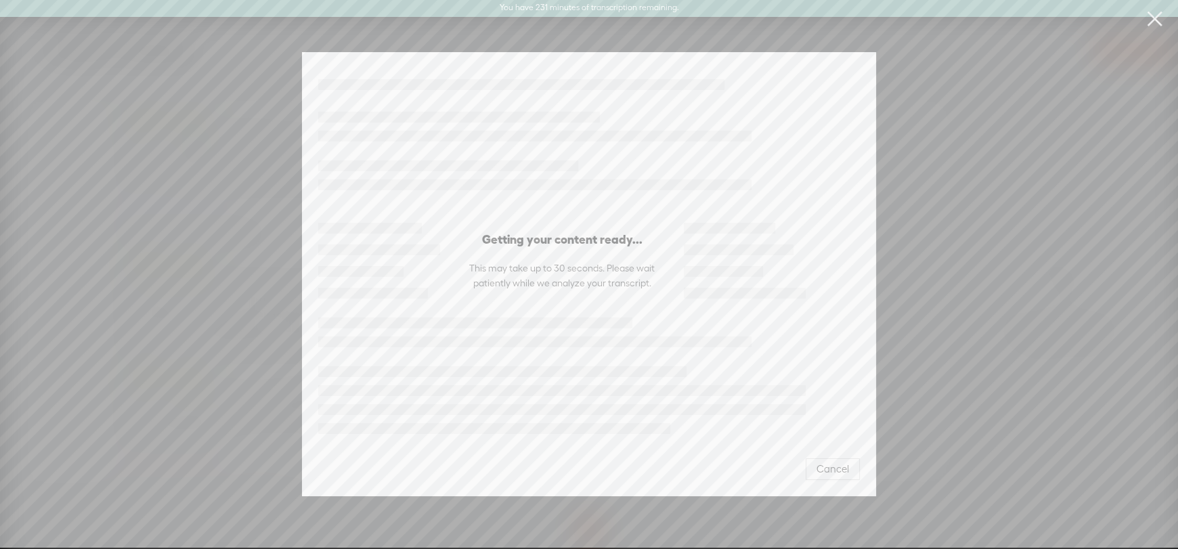
click at [1155, 20] on link at bounding box center [1154, 19] width 34 height 38
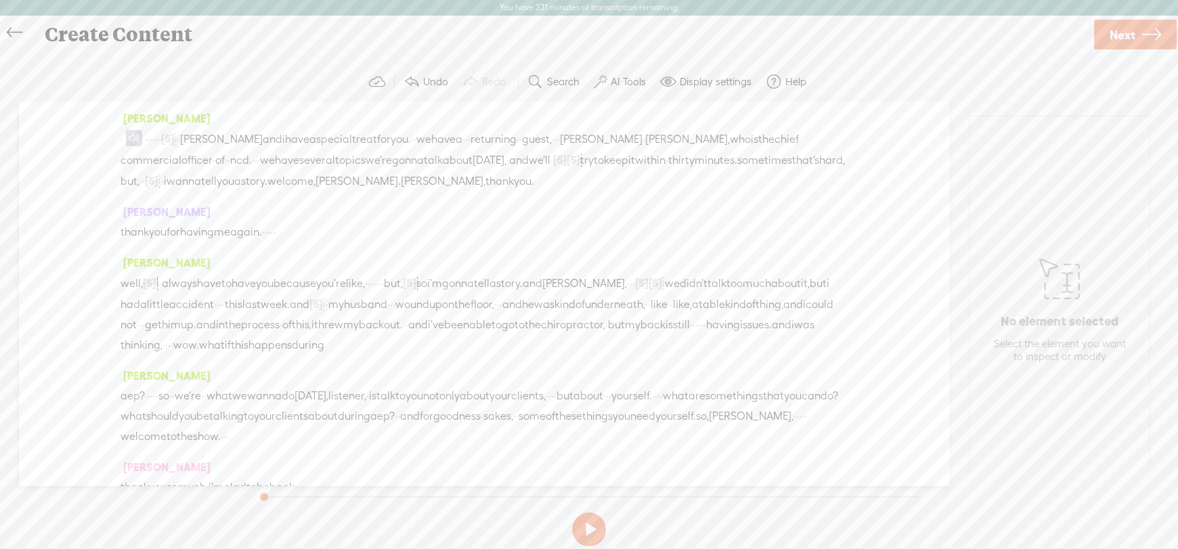
click at [1134, 35] on span "Next" at bounding box center [1122, 35] width 26 height 35
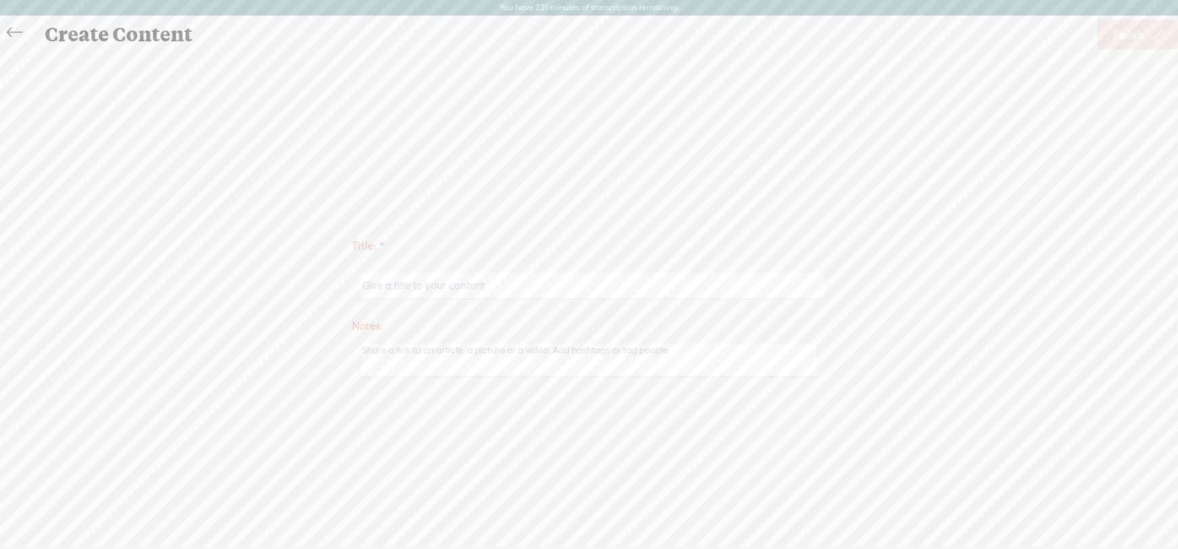
click at [435, 288] on input "text" at bounding box center [591, 286] width 464 height 26
type input "Jamison #2"
click at [1135, 29] on span "Finish" at bounding box center [1128, 35] width 31 height 35
